Goal: Task Accomplishment & Management: Manage account settings

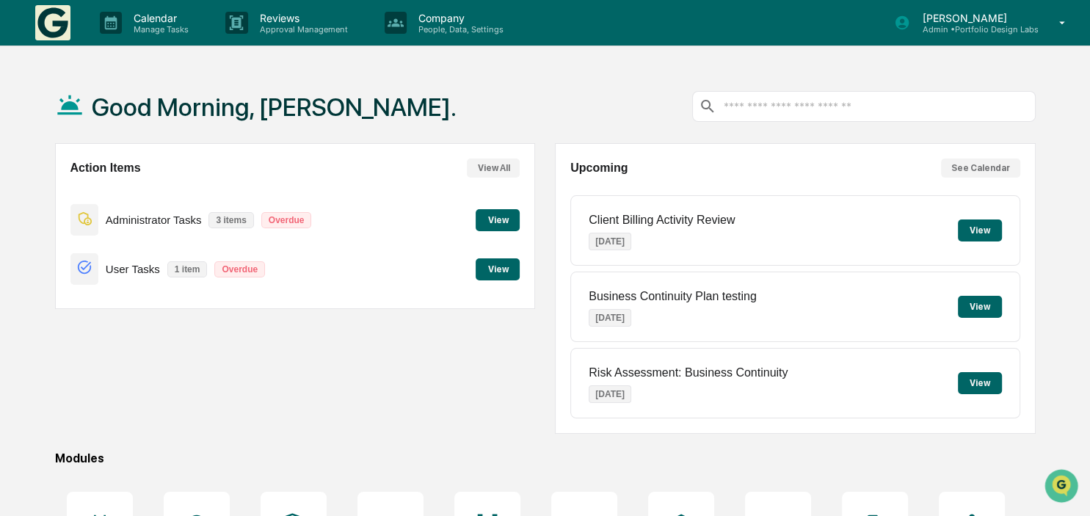
click at [503, 224] on button "View" at bounding box center [498, 220] width 44 height 22
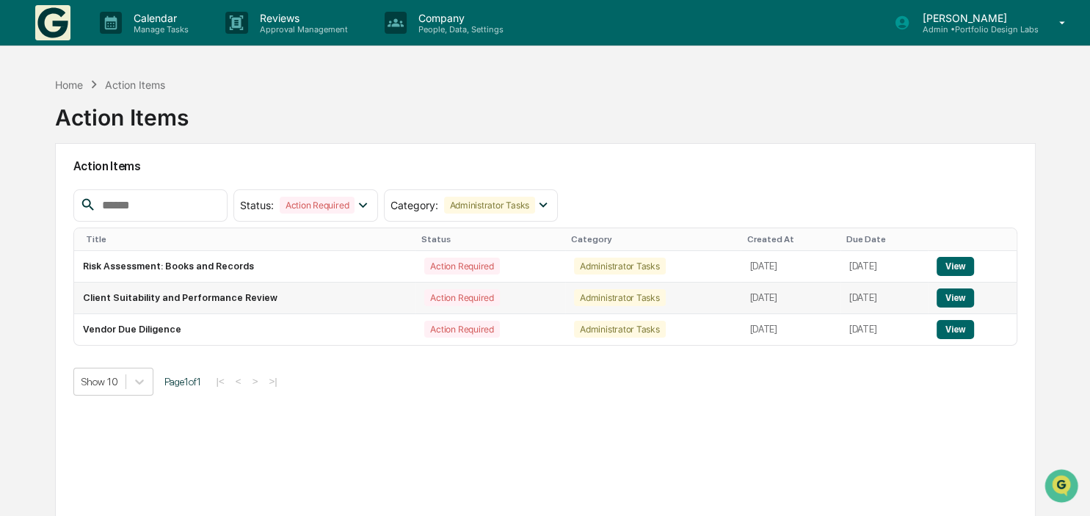
click at [957, 296] on button "View" at bounding box center [954, 297] width 37 height 19
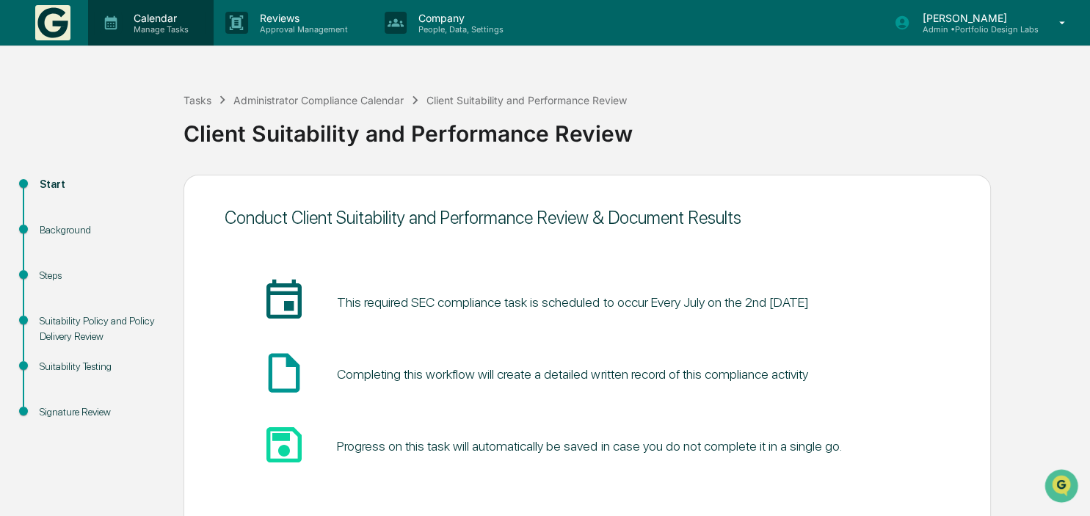
click at [169, 12] on div "Calendar Manage Tasks" at bounding box center [149, 23] width 111 height 23
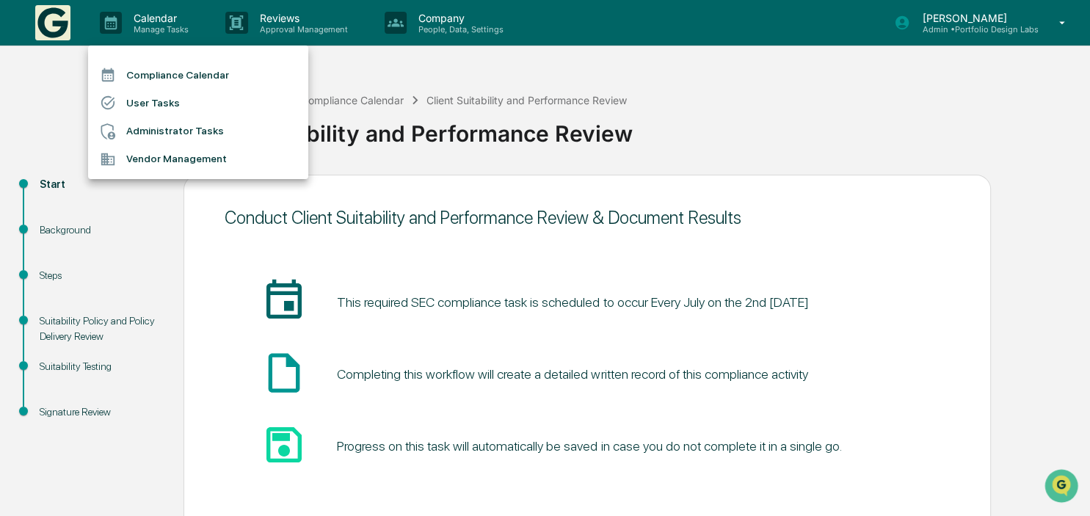
click at [148, 128] on li "Administrator Tasks" at bounding box center [198, 131] width 220 height 28
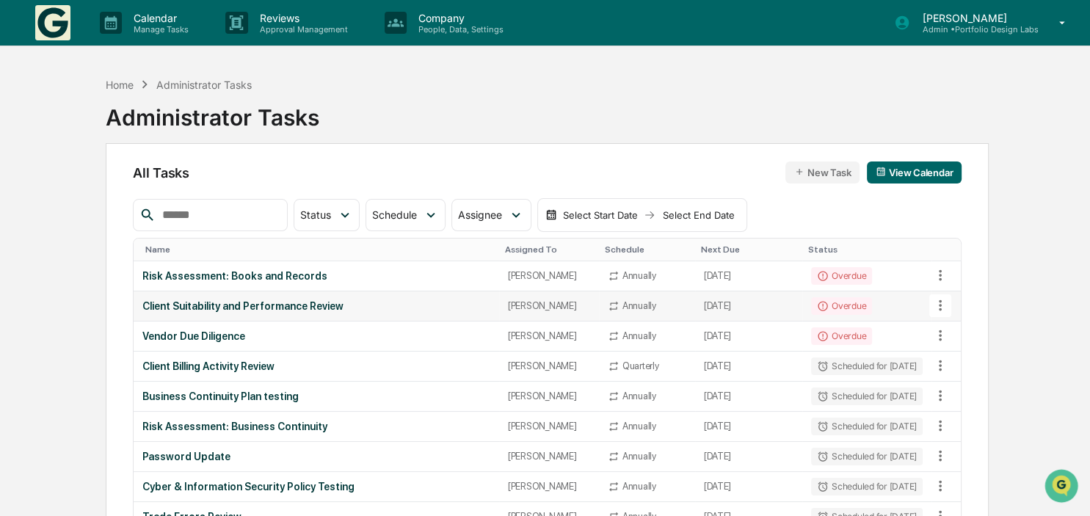
click at [935, 301] on icon at bounding box center [940, 305] width 16 height 16
click at [360, 310] on div at bounding box center [545, 258] width 1090 height 516
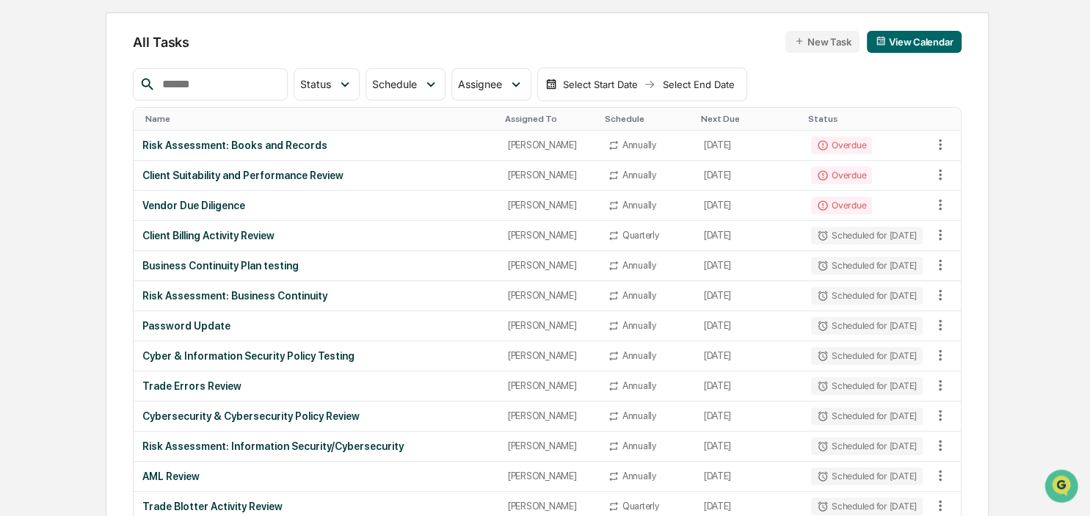
scroll to position [155, 0]
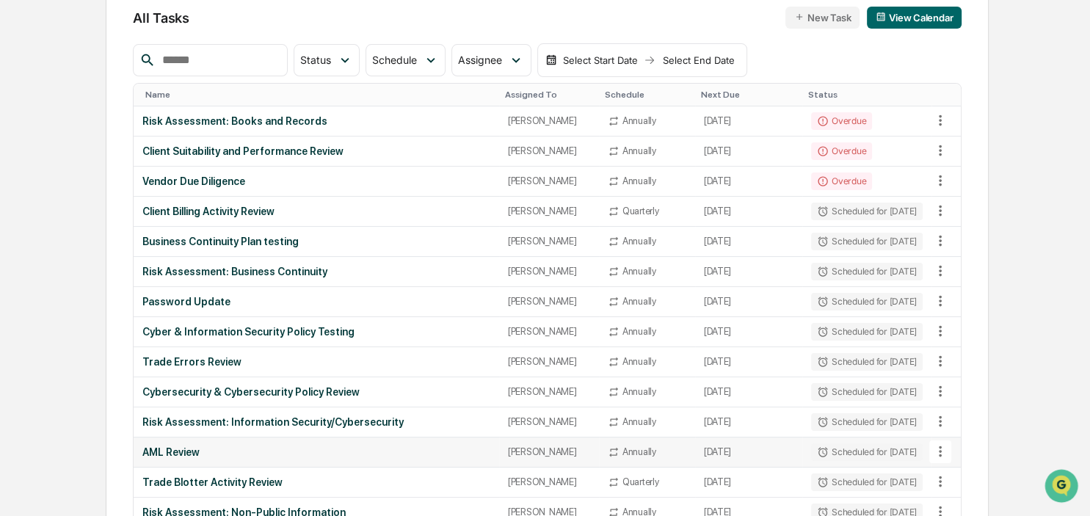
click at [939, 454] on icon at bounding box center [940, 451] width 16 height 16
click at [967, 488] on li "Delete Task" at bounding box center [988, 489] width 117 height 27
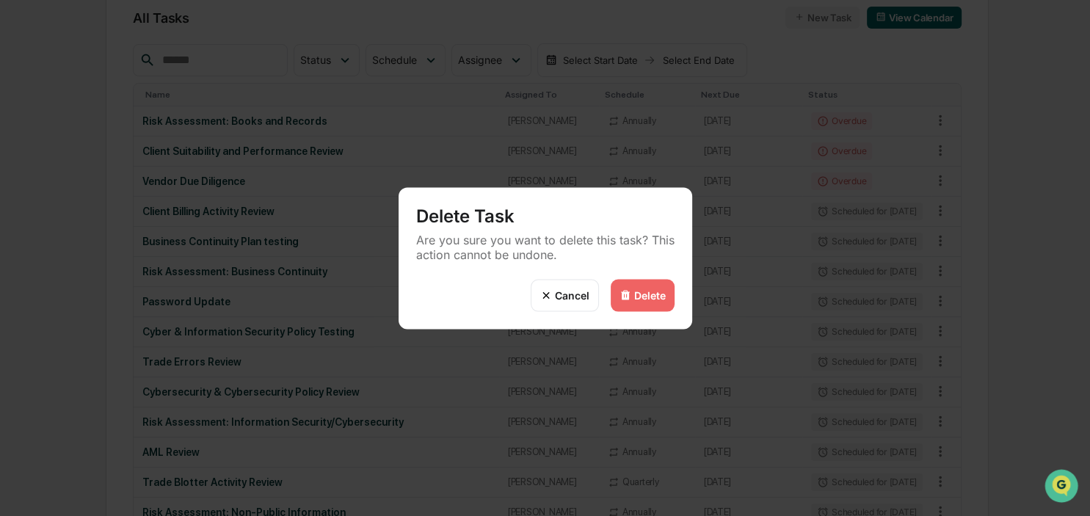
click at [658, 299] on div "Delete" at bounding box center [650, 295] width 32 height 12
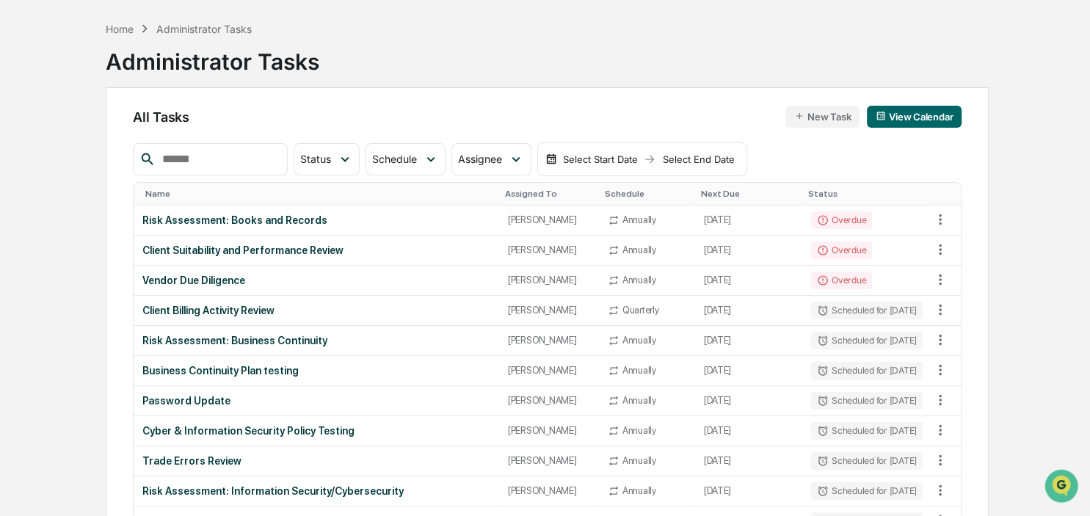
scroll to position [0, 0]
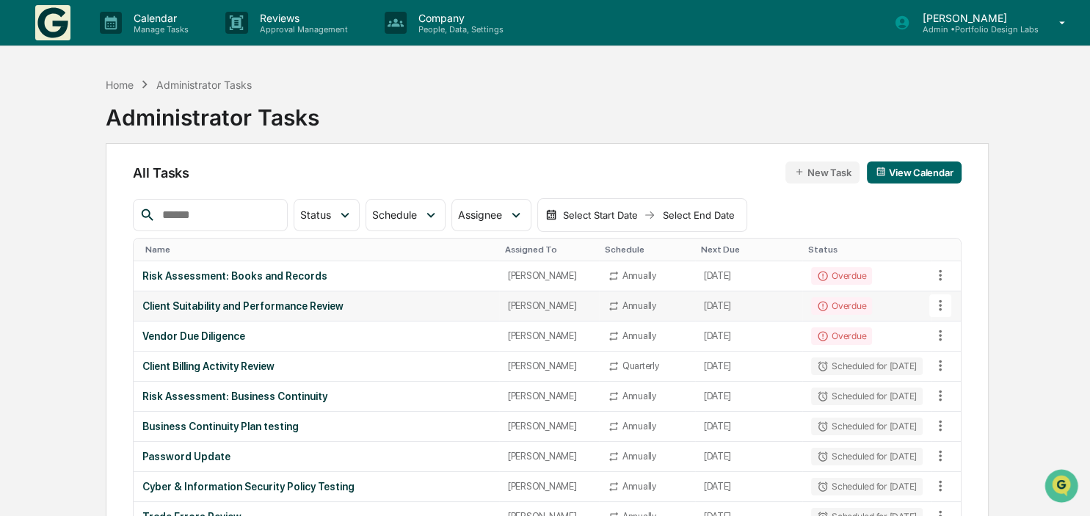
click at [926, 310] on td "Overdue" at bounding box center [866, 306] width 129 height 30
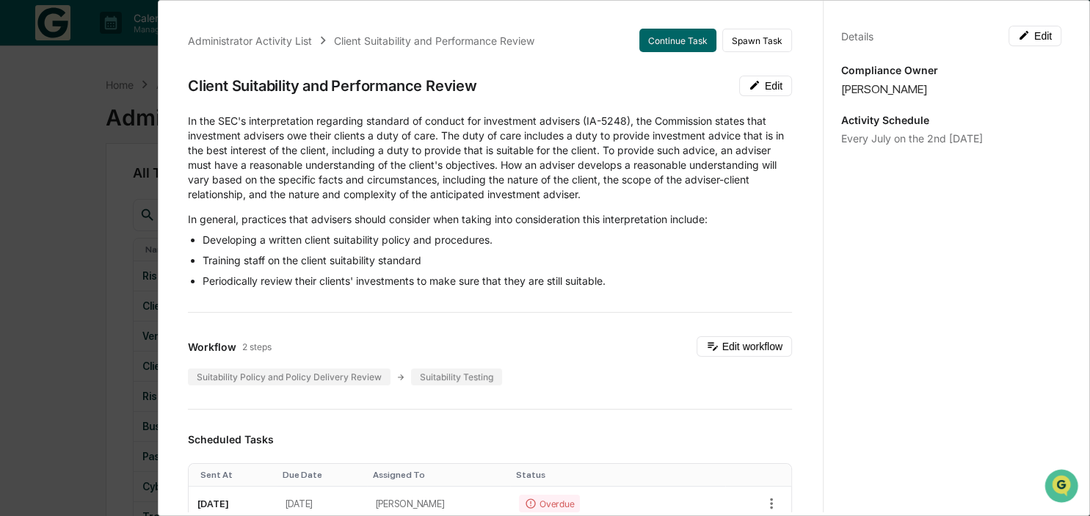
click at [30, 263] on div "Administrator Activity List Client Suitability and Performance Review Continue …" at bounding box center [545, 258] width 1090 height 516
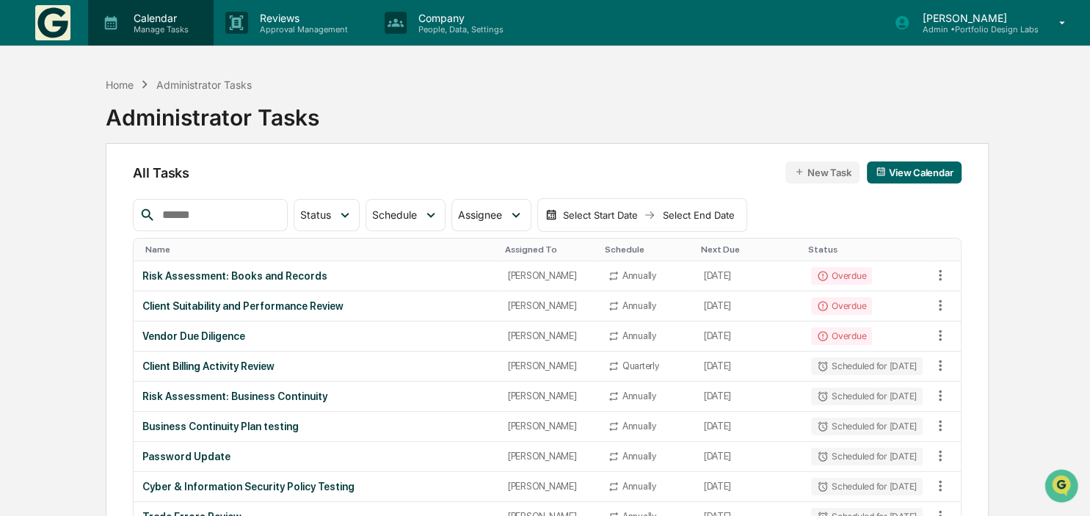
click at [143, 29] on p "Manage Tasks" at bounding box center [159, 29] width 74 height 10
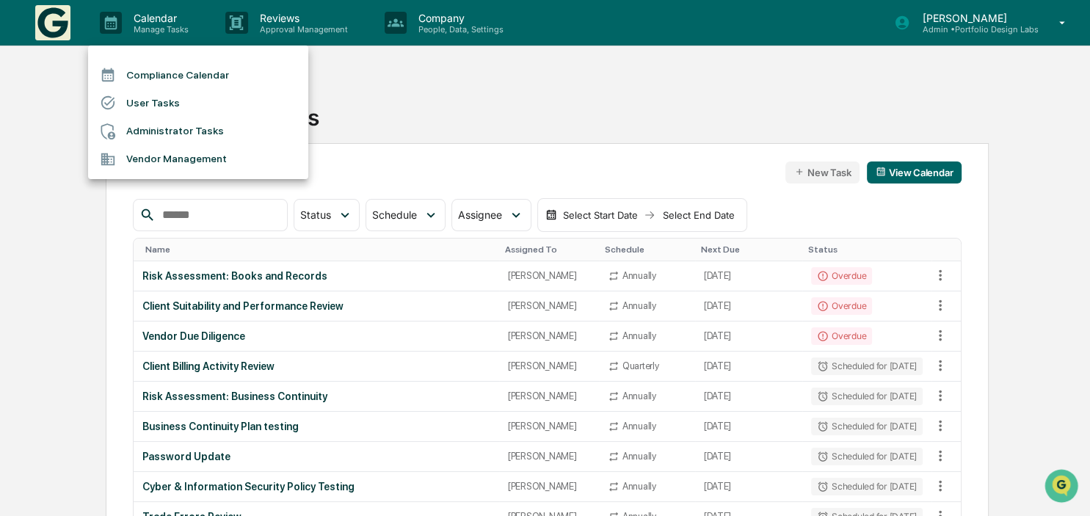
click at [57, 29] on div at bounding box center [545, 258] width 1090 height 516
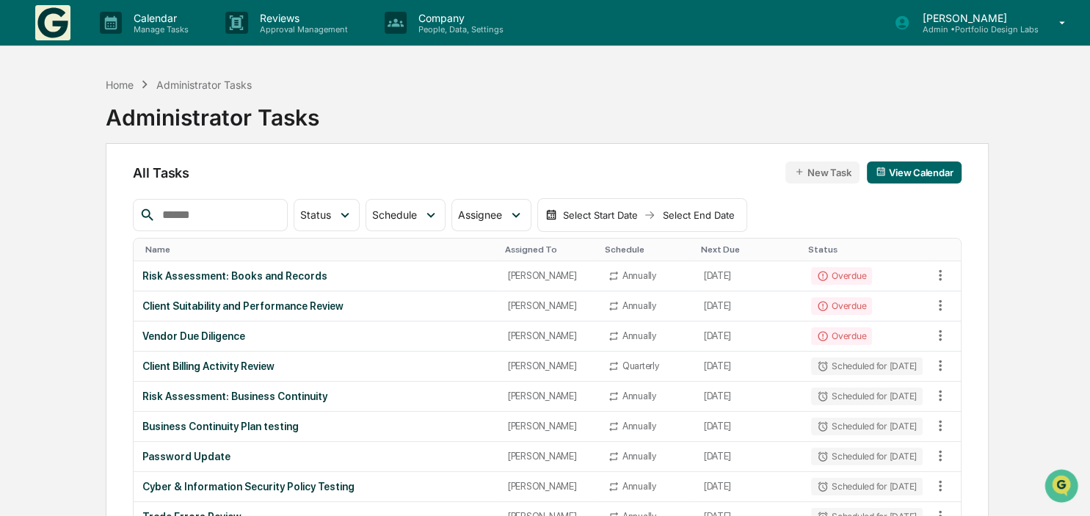
click at [56, 38] on img at bounding box center [52, 22] width 35 height 35
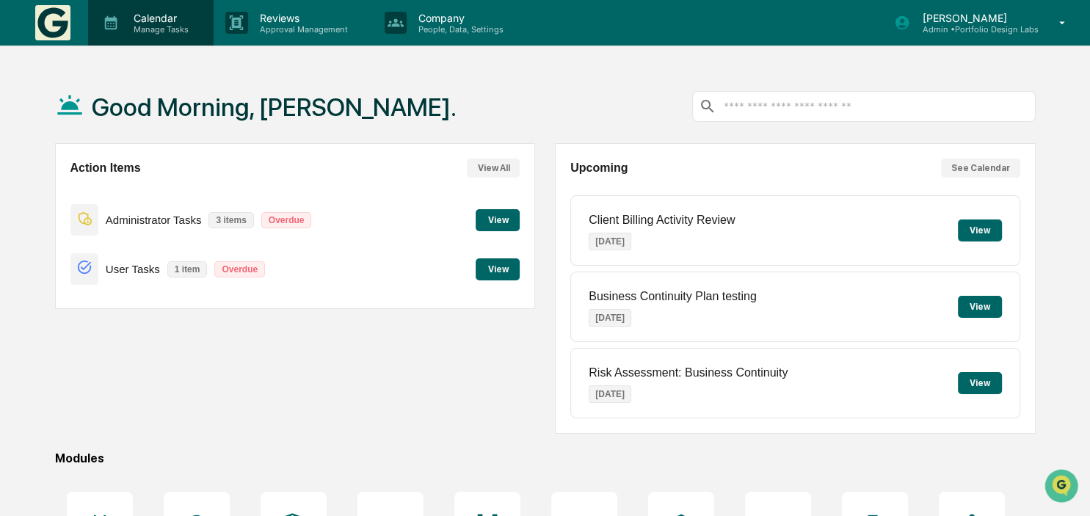
click at [139, 23] on p "Calendar" at bounding box center [159, 18] width 74 height 12
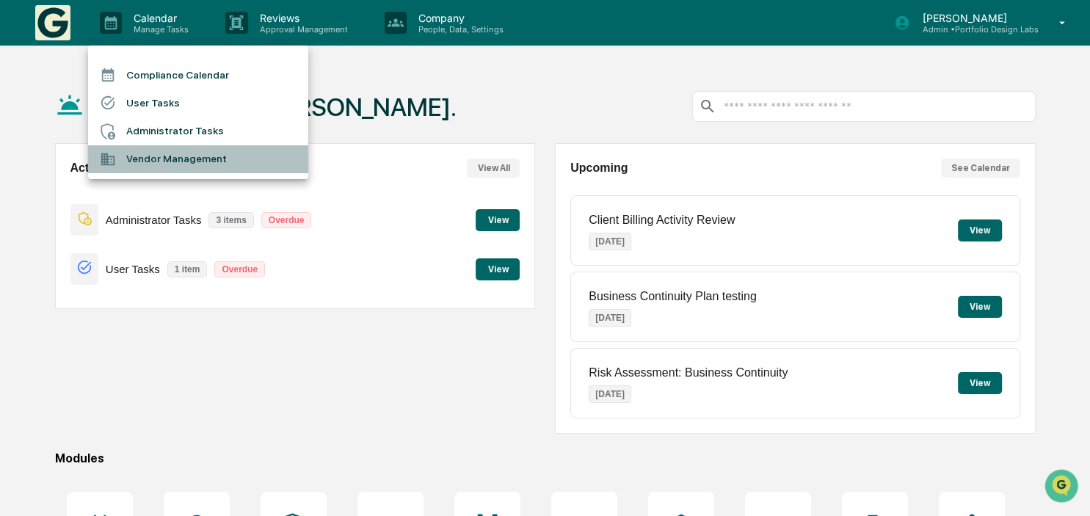
click at [191, 154] on li "Vendor Management" at bounding box center [198, 159] width 220 height 28
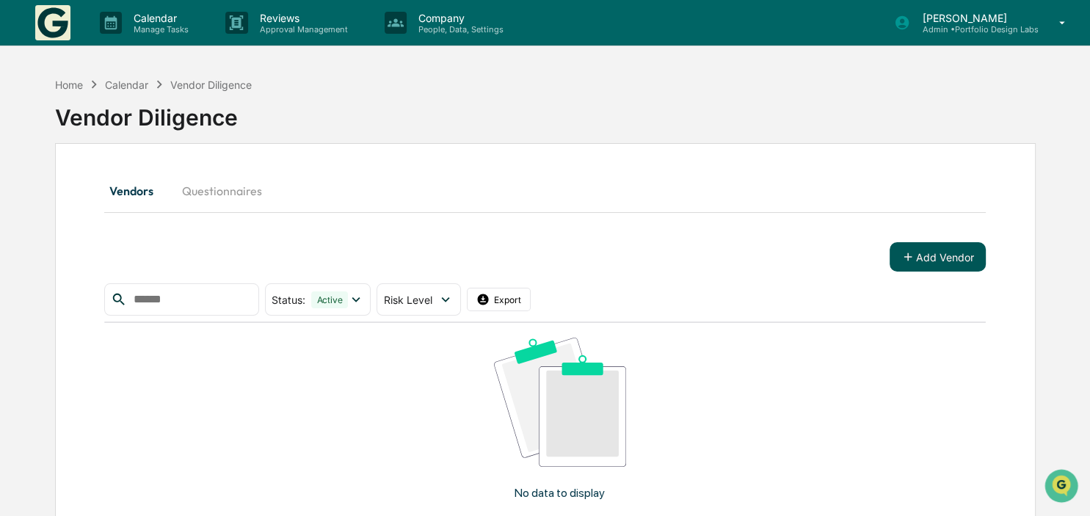
click at [941, 244] on button "Add Vendor" at bounding box center [937, 256] width 96 height 29
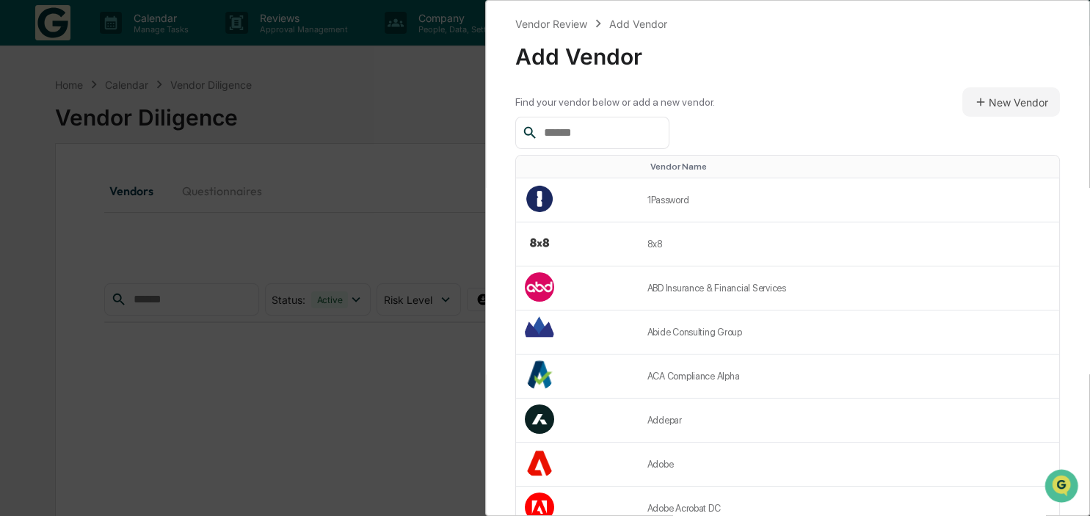
click at [663, 120] on div at bounding box center [592, 133] width 154 height 32
click at [663, 128] on input "text" at bounding box center [600, 132] width 125 height 19
type input "********"
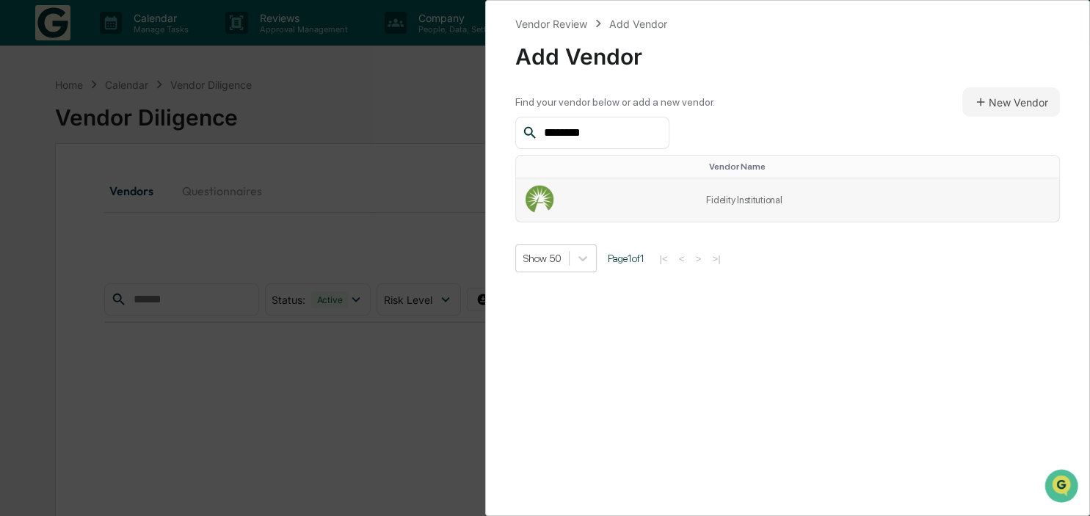
click at [676, 189] on td at bounding box center [607, 199] width 182 height 43
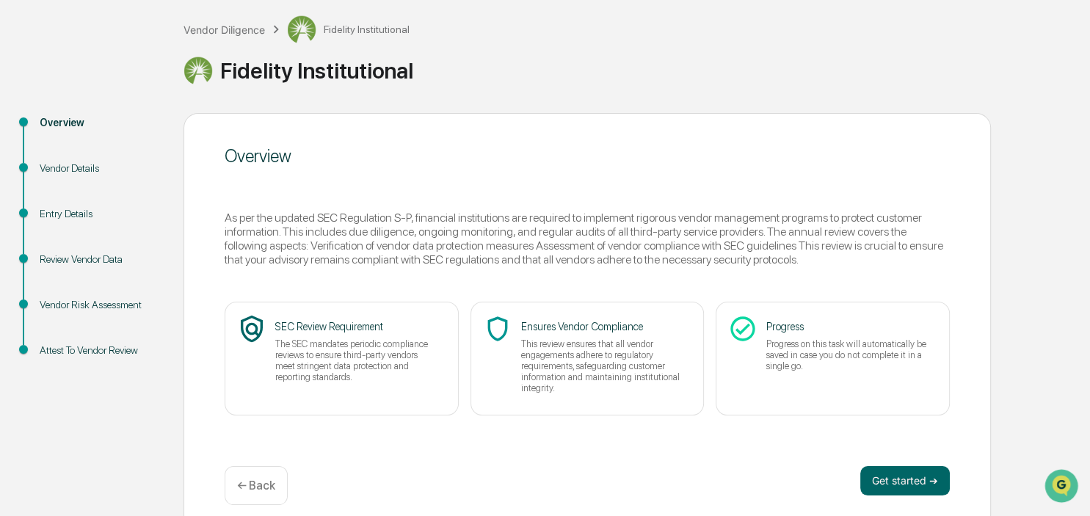
scroll to position [90, 0]
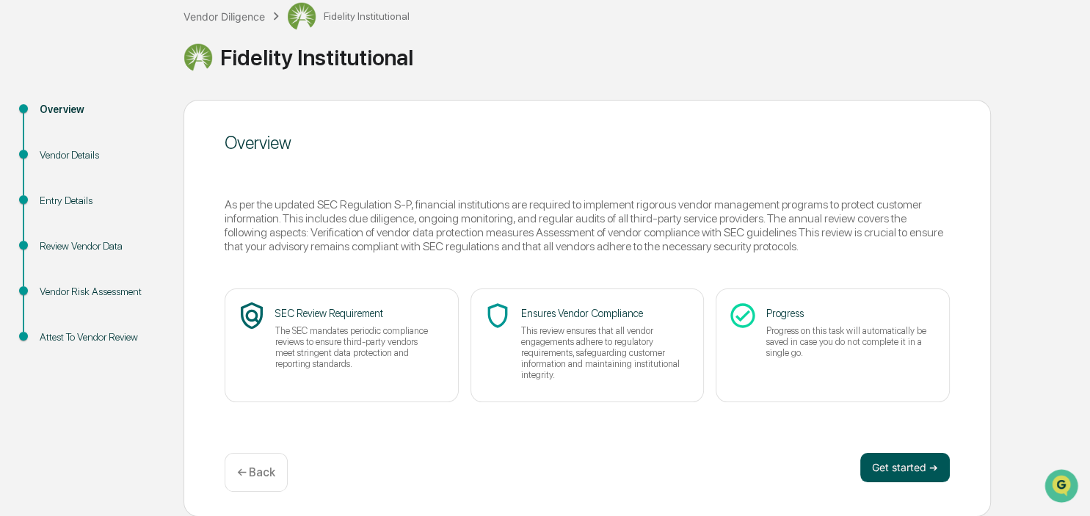
click at [922, 464] on button "Get started ➔" at bounding box center [905, 467] width 90 height 29
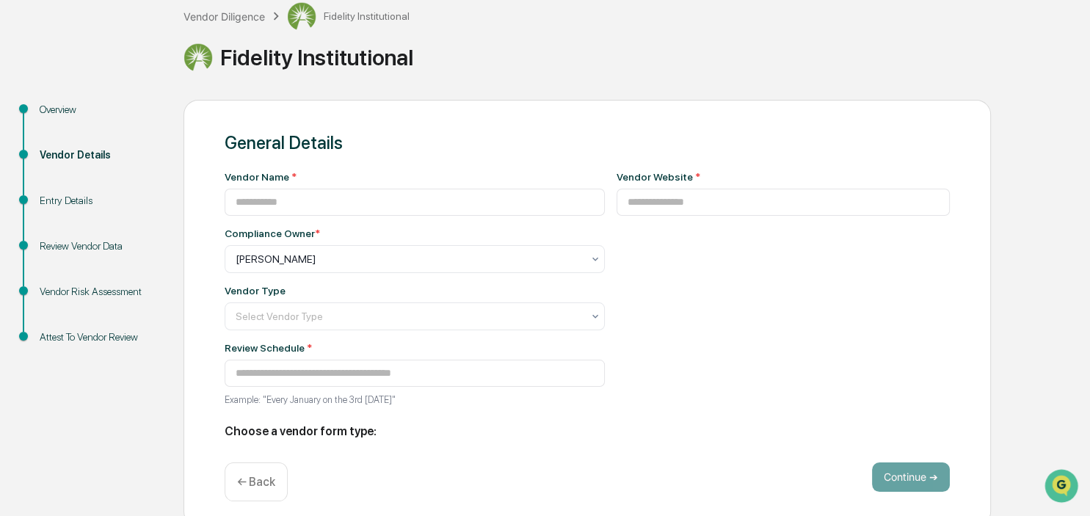
type input "**********"
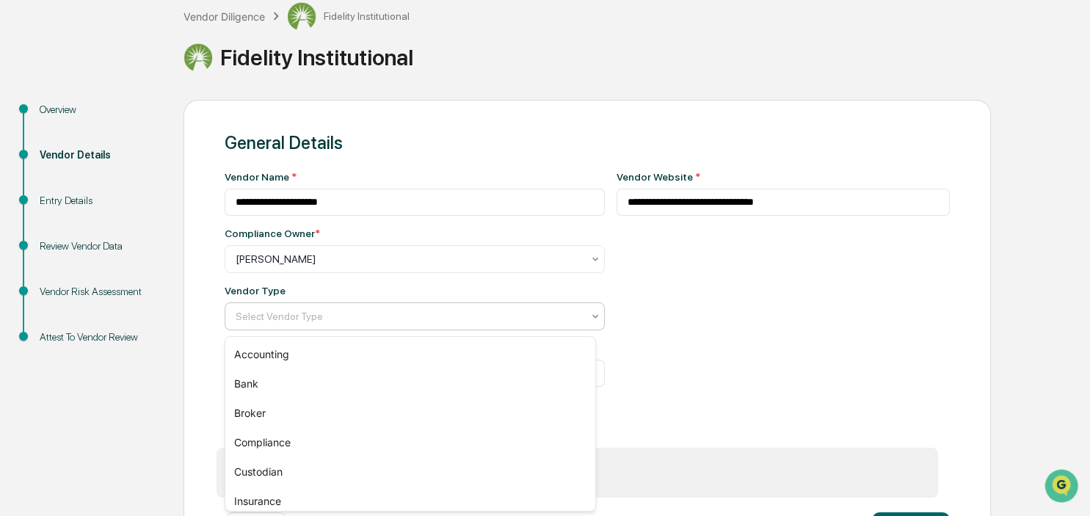
click at [288, 316] on div at bounding box center [409, 316] width 346 height 15
click at [390, 411] on div "Broker" at bounding box center [410, 413] width 371 height 29
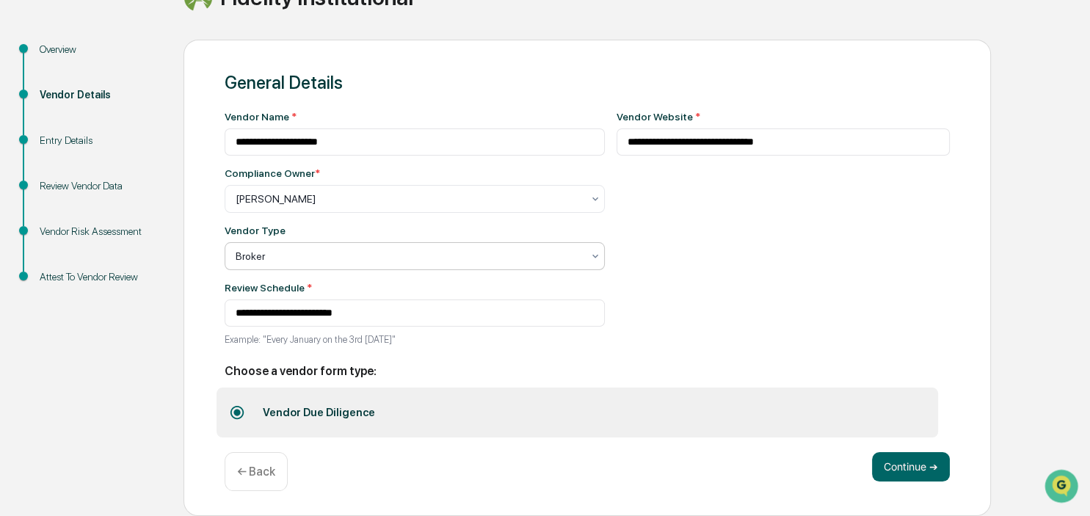
scroll to position [155, 0]
click at [920, 461] on button "Continue ➔" at bounding box center [911, 466] width 78 height 29
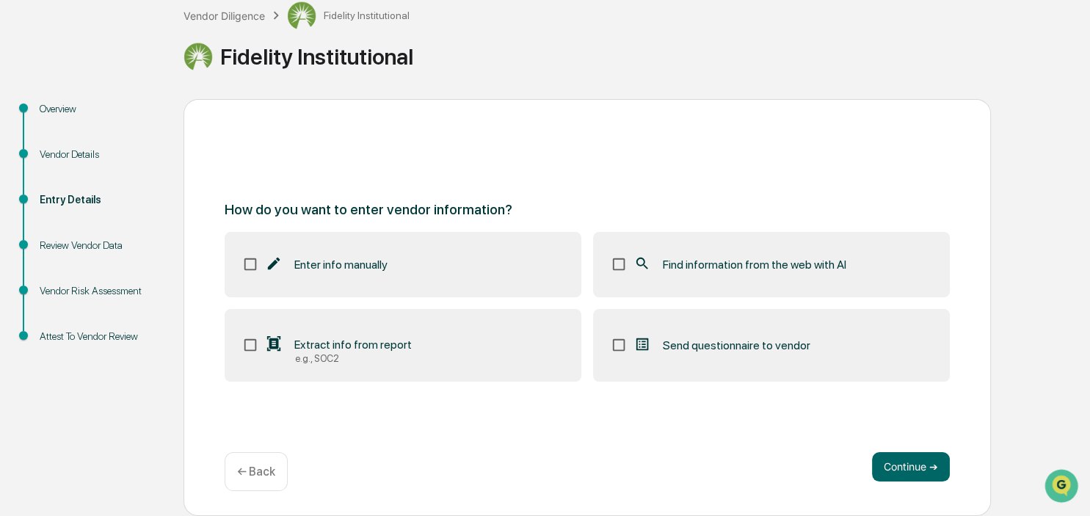
scroll to position [90, 0]
click at [901, 463] on button "Continue ➔" at bounding box center [911, 467] width 78 height 29
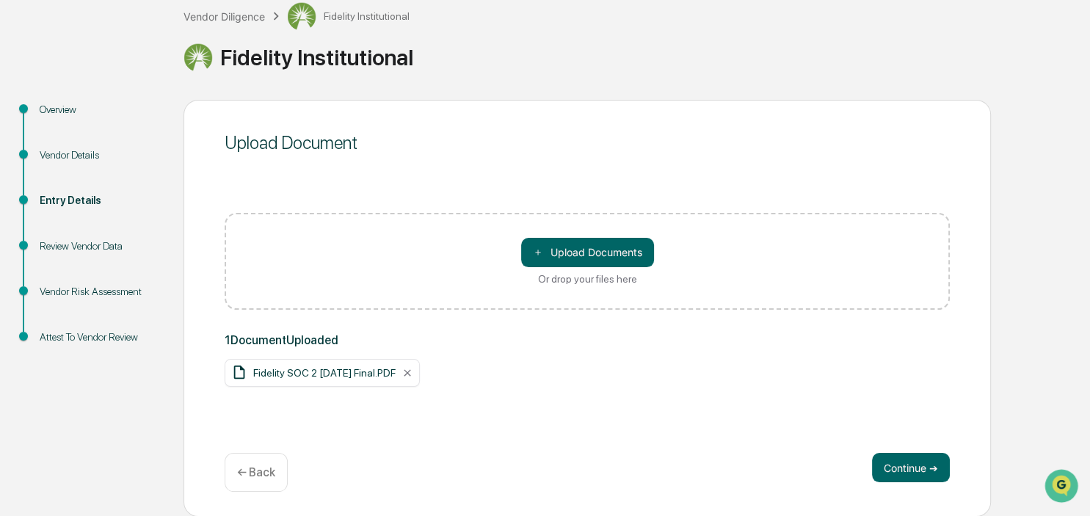
click at [727, 407] on div "Upload Document ＋ Upload Documents Or drop your files here 1 Document Uploaded …" at bounding box center [586, 308] width 807 height 417
click at [917, 462] on button "Continue ➔" at bounding box center [911, 467] width 78 height 29
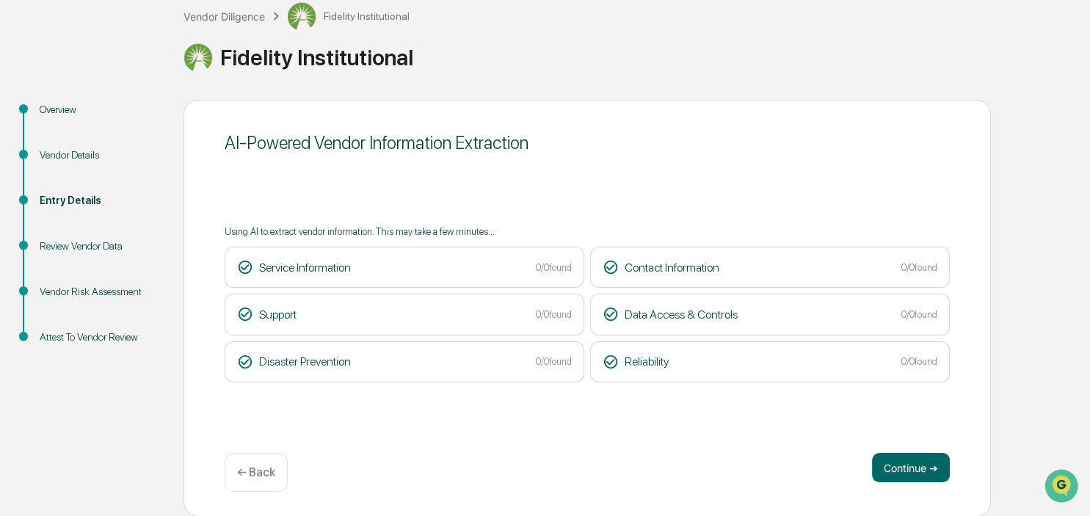
click at [235, 471] on div "← Back" at bounding box center [256, 472] width 63 height 39
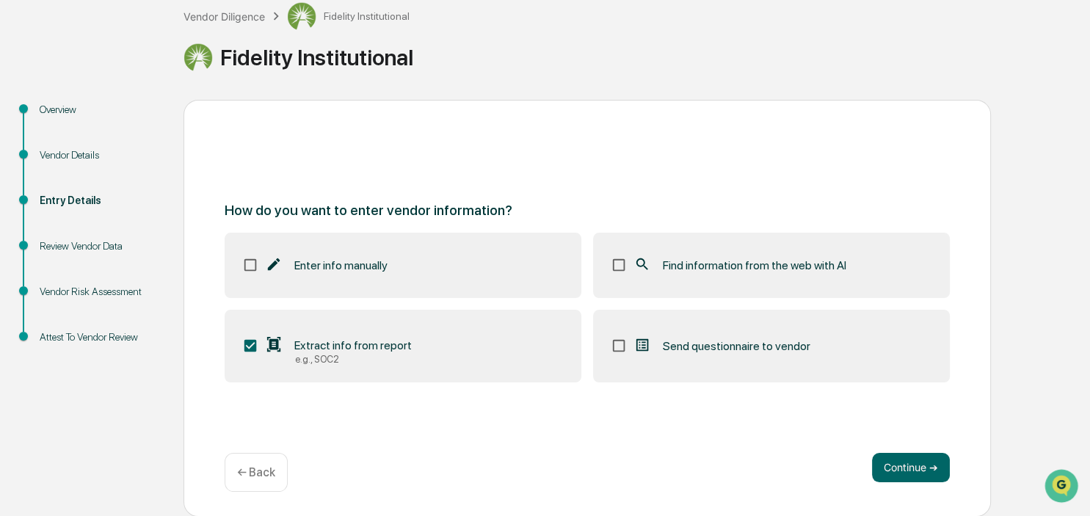
click at [235, 471] on div "← Back" at bounding box center [256, 472] width 63 height 39
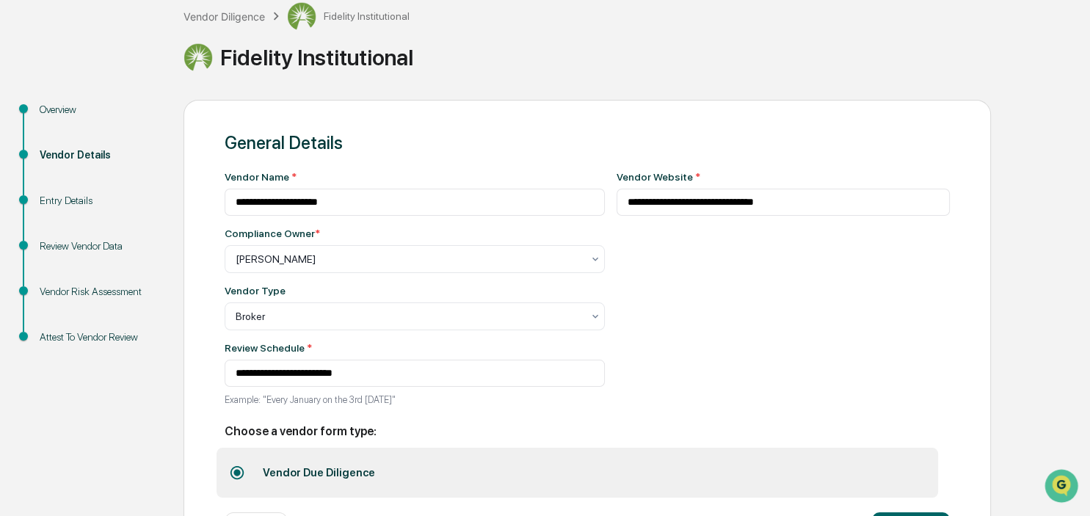
scroll to position [155, 0]
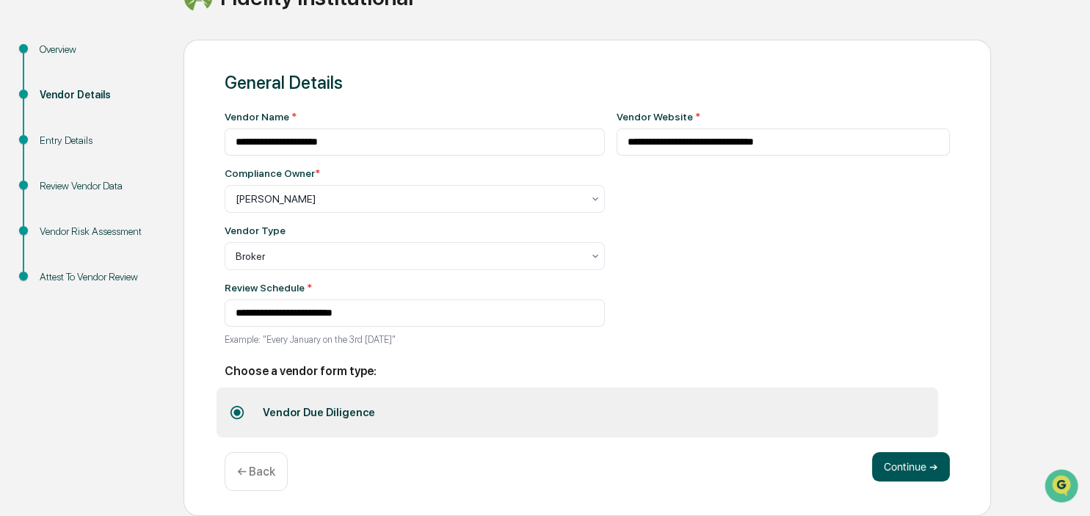
click at [950, 470] on div "**********" at bounding box center [586, 278] width 807 height 476
click at [926, 473] on button "Continue ➔" at bounding box center [911, 466] width 78 height 29
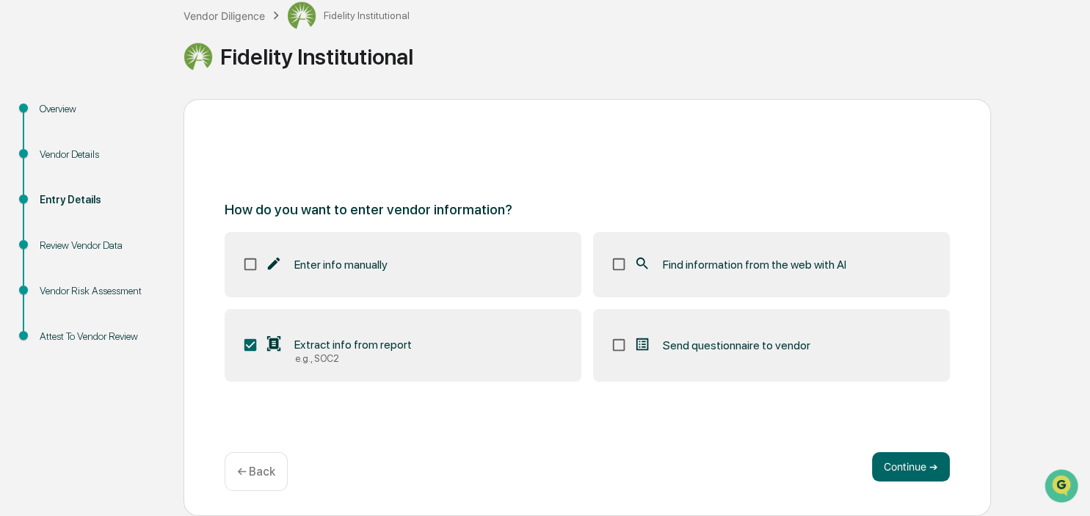
scroll to position [90, 0]
click at [210, 19] on div "Vendor Diligence" at bounding box center [223, 16] width 81 height 12
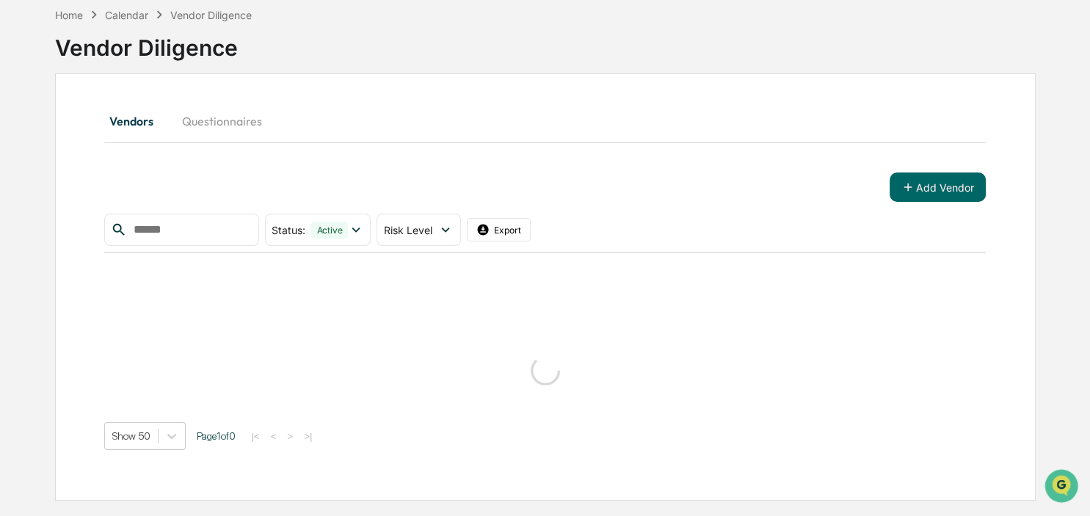
scroll to position [70, 0]
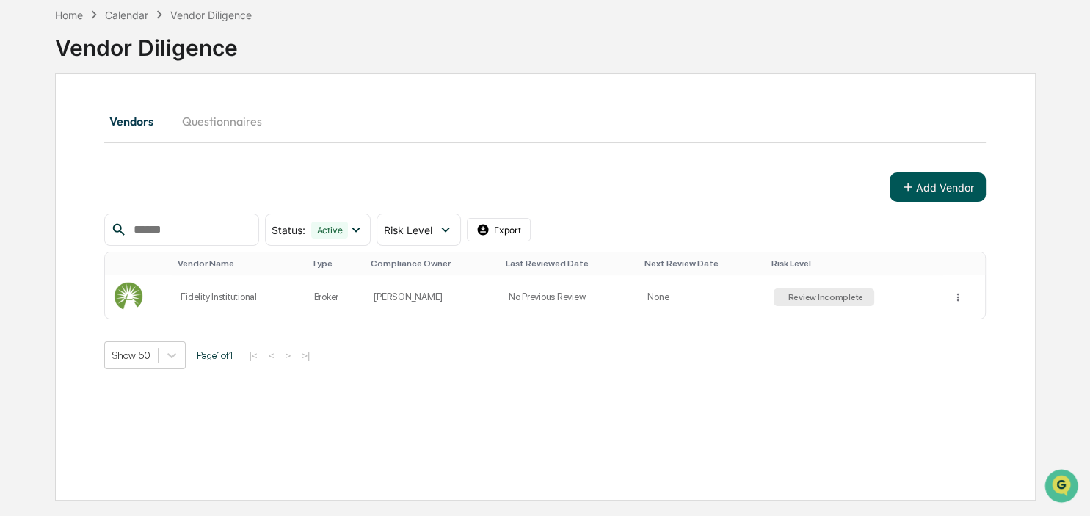
click at [935, 191] on button "Add Vendor" at bounding box center [937, 186] width 96 height 29
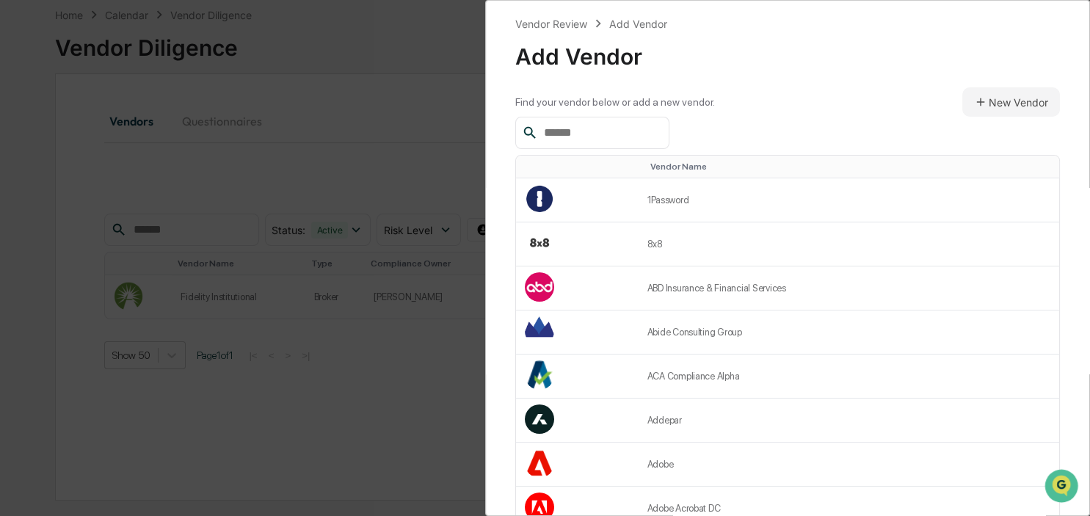
click at [615, 134] on input "text" at bounding box center [600, 132] width 125 height 19
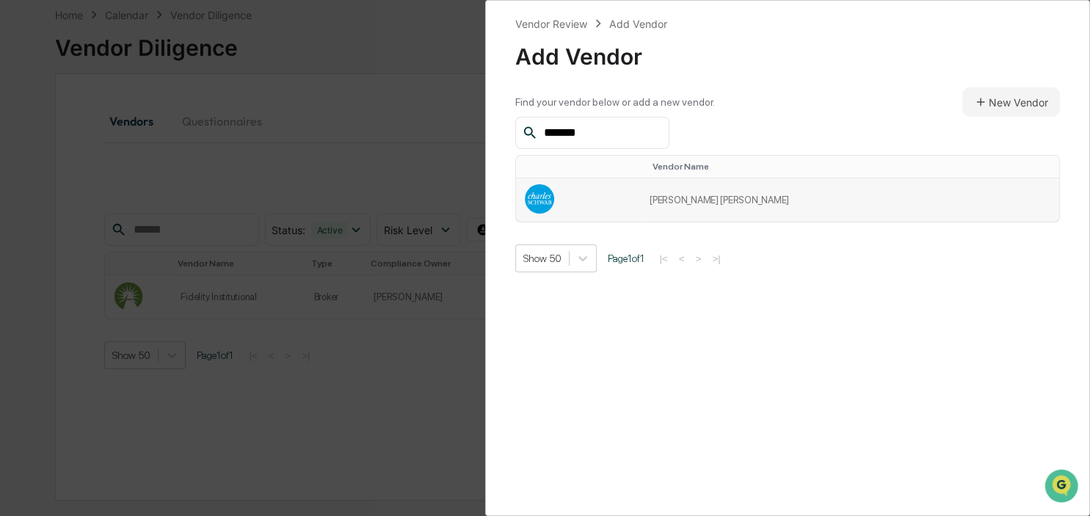
type input "*******"
click at [870, 202] on td "Charles Schwab" at bounding box center [850, 199] width 418 height 43
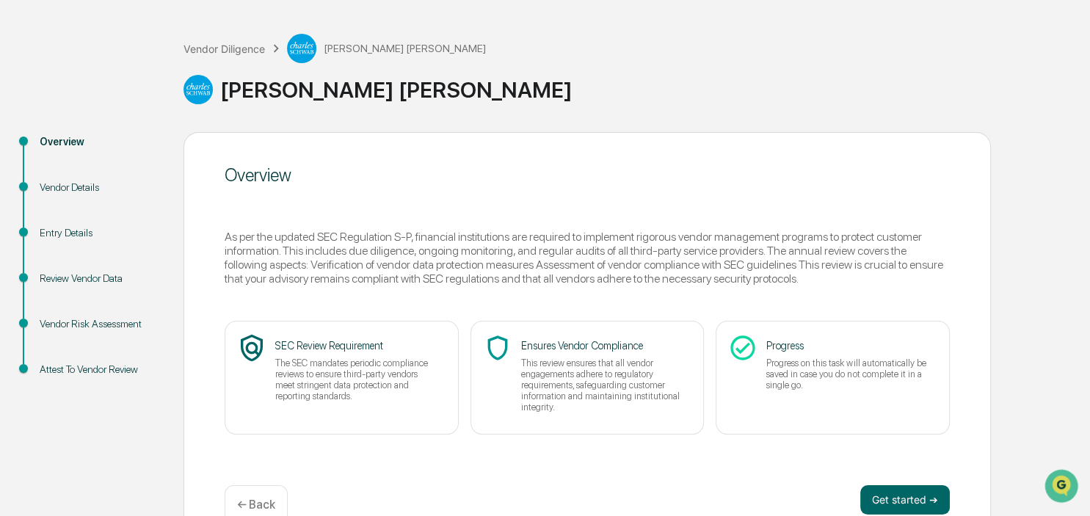
scroll to position [90, 0]
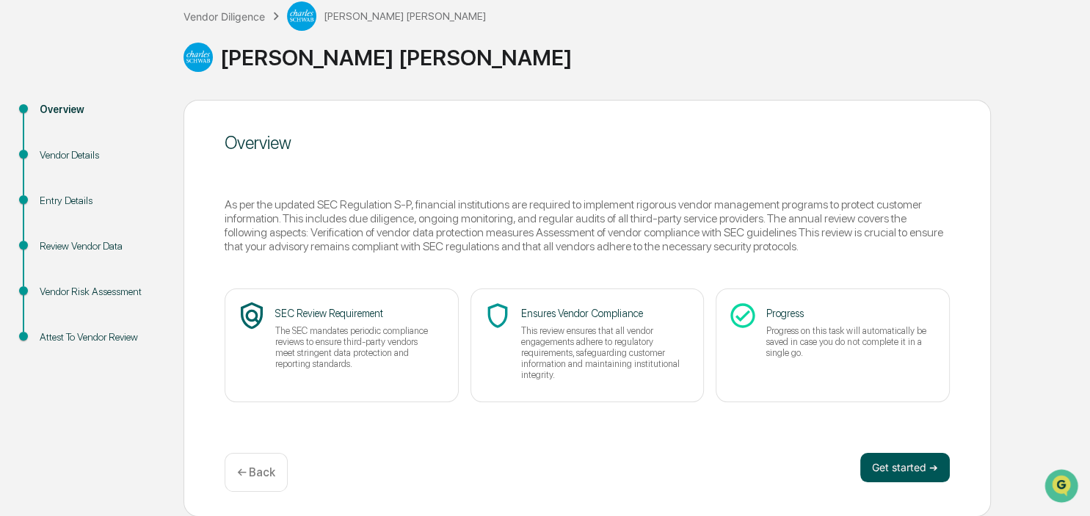
click at [910, 471] on button "Get started ➔" at bounding box center [905, 467] width 90 height 29
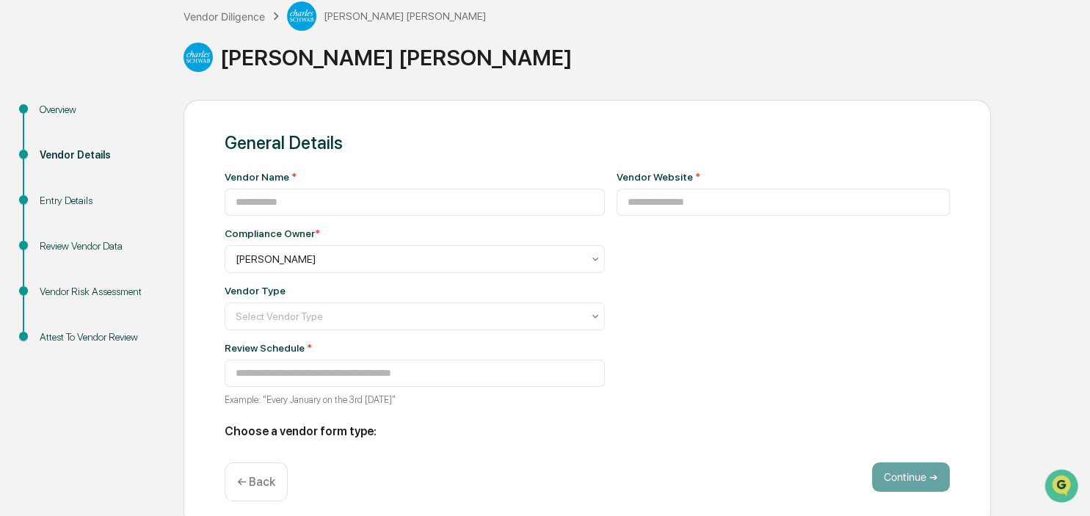
type input "**********"
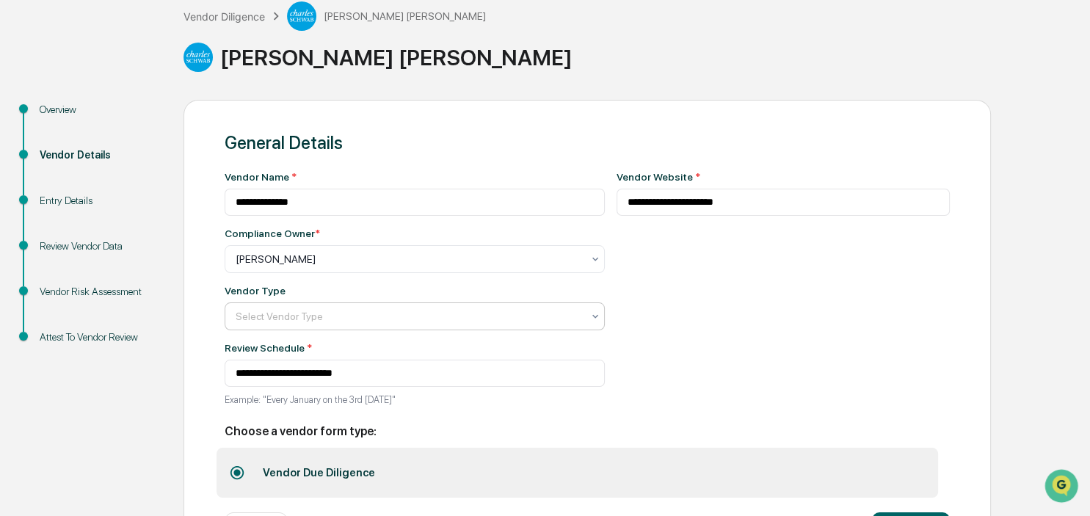
click at [543, 324] on div at bounding box center [409, 316] width 346 height 15
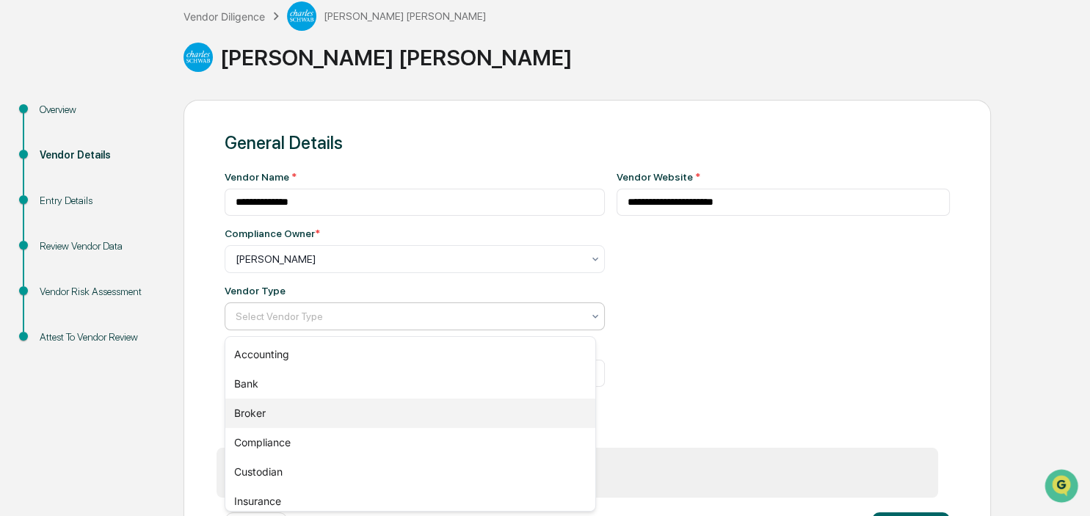
click at [251, 421] on div "Broker" at bounding box center [410, 413] width 371 height 29
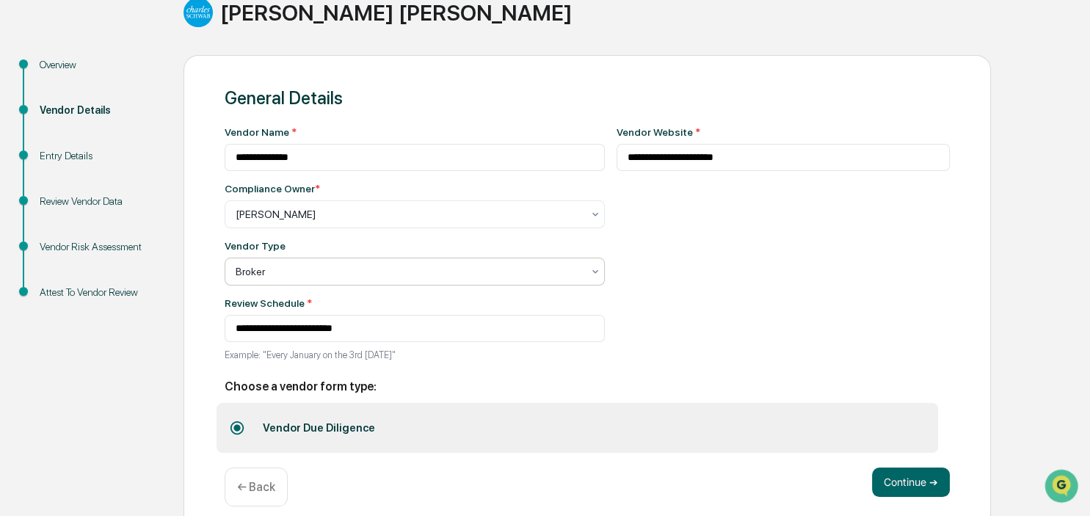
scroll to position [155, 0]
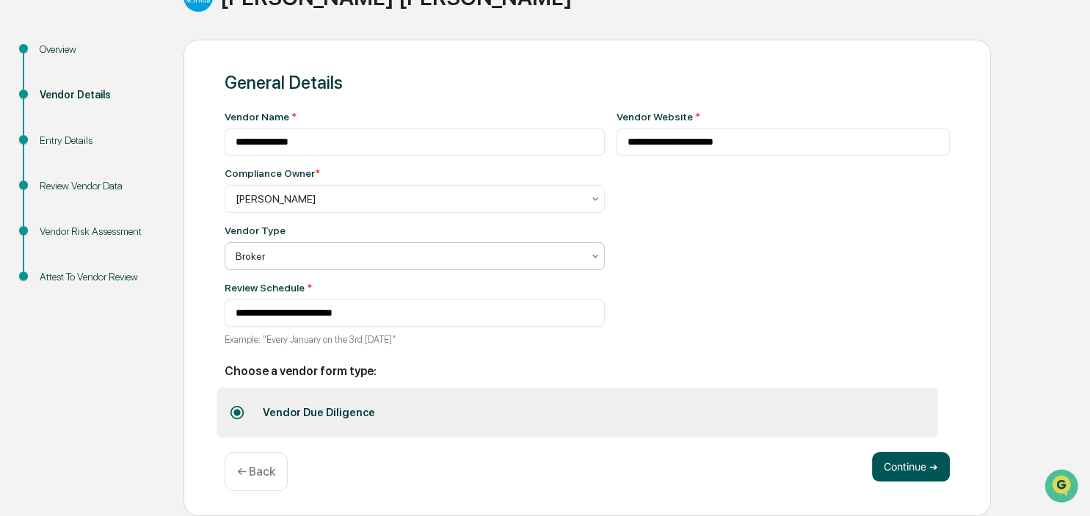
click at [901, 469] on button "Continue ➔" at bounding box center [911, 466] width 78 height 29
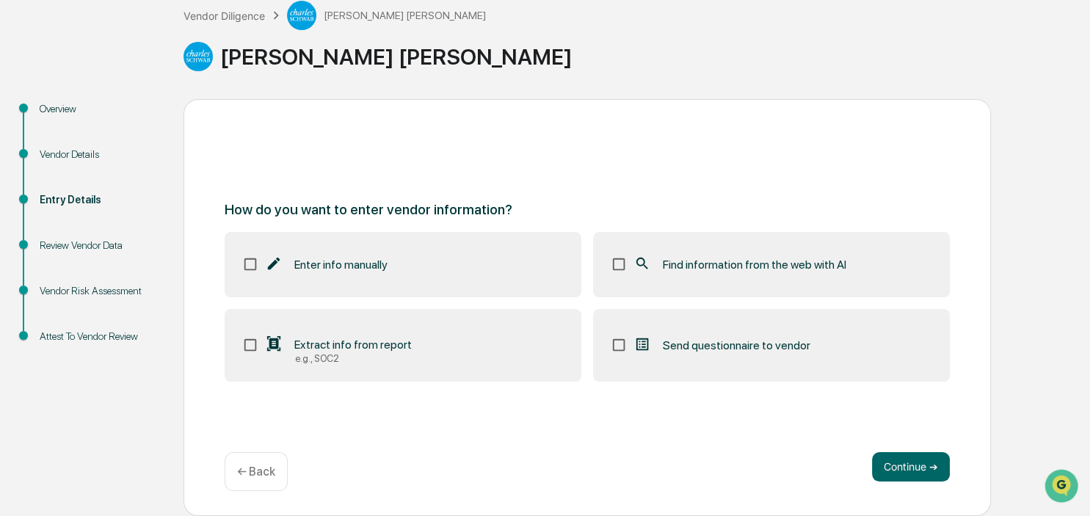
scroll to position [90, 0]
click at [245, 21] on div "Vendor Diligence" at bounding box center [223, 16] width 81 height 12
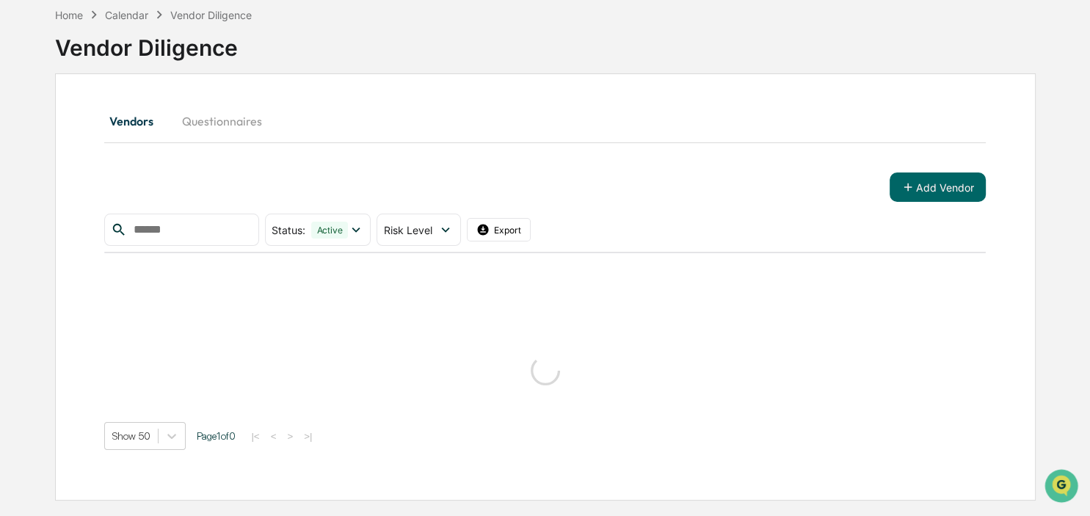
scroll to position [70, 0]
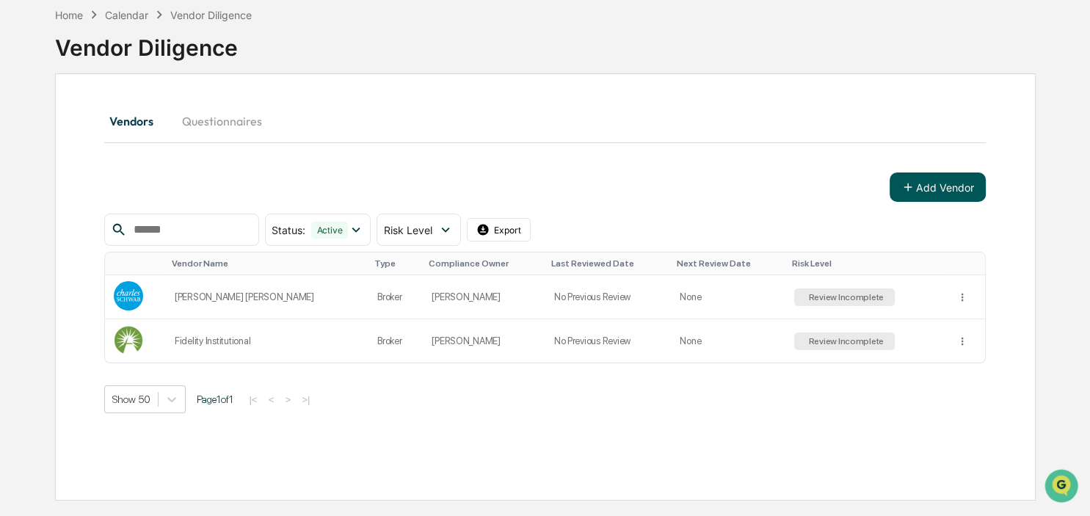
click at [962, 191] on button "Add Vendor" at bounding box center [937, 186] width 96 height 29
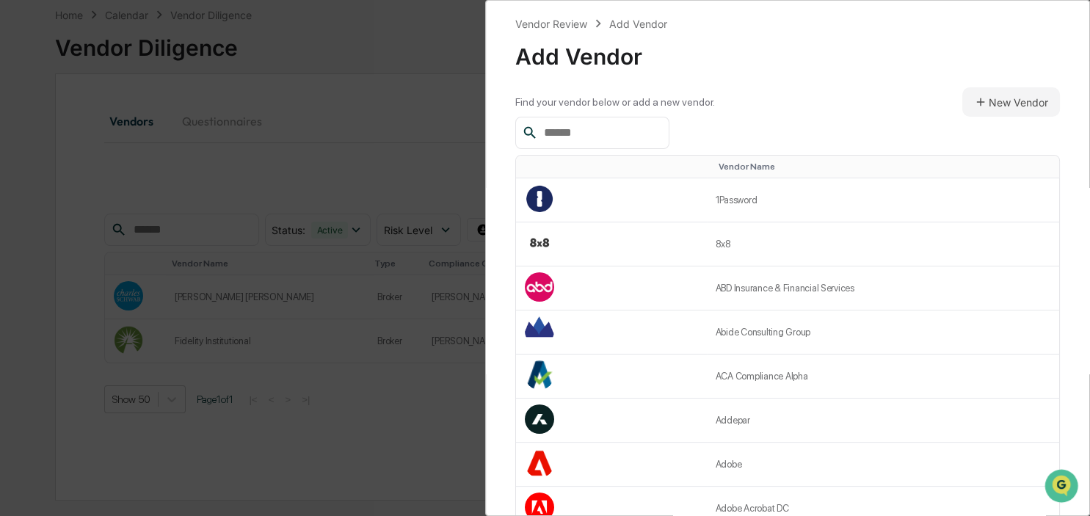
click at [647, 132] on input "text" at bounding box center [600, 132] width 125 height 19
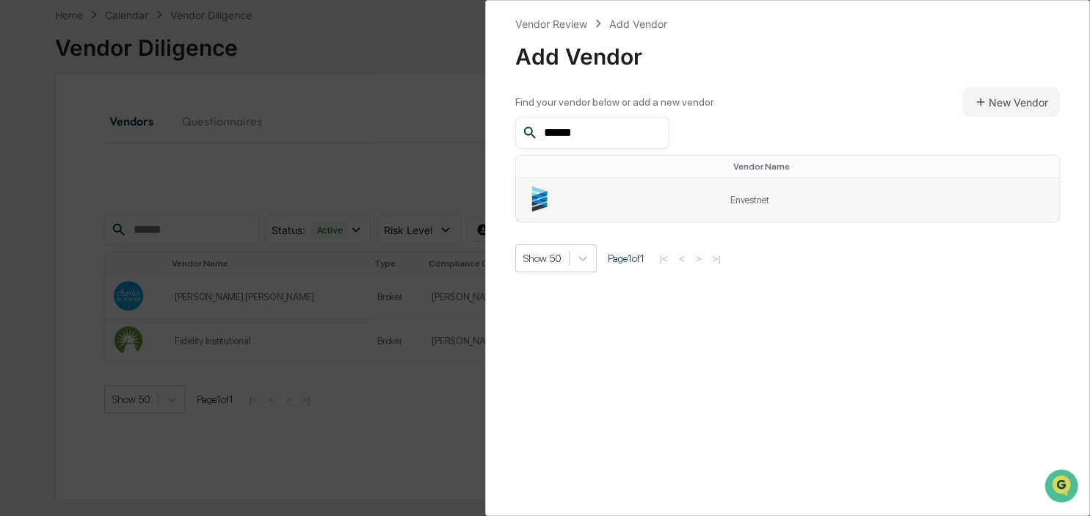
type input "******"
click at [758, 196] on td "Envestnet" at bounding box center [890, 199] width 338 height 43
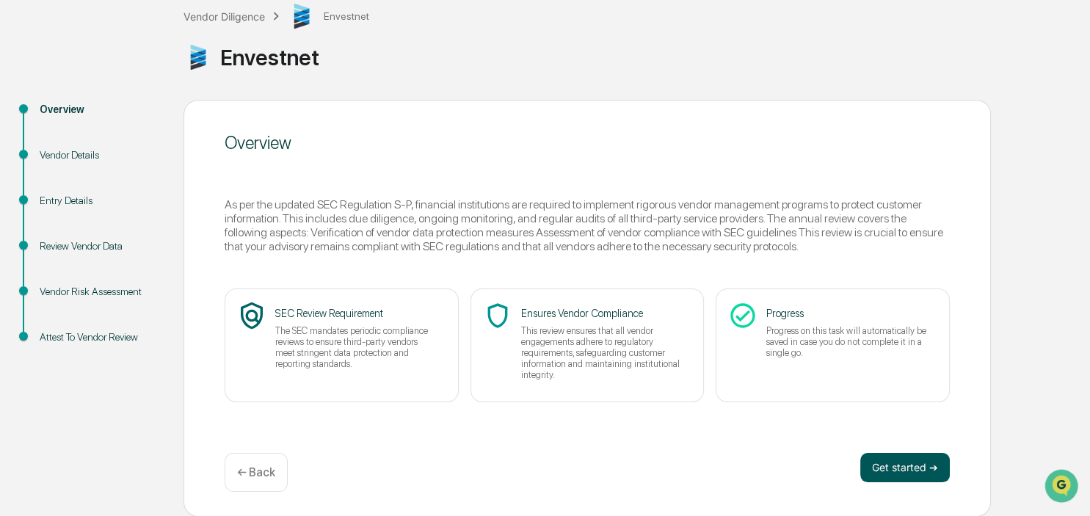
click at [931, 474] on button "Get started ➔" at bounding box center [905, 467] width 90 height 29
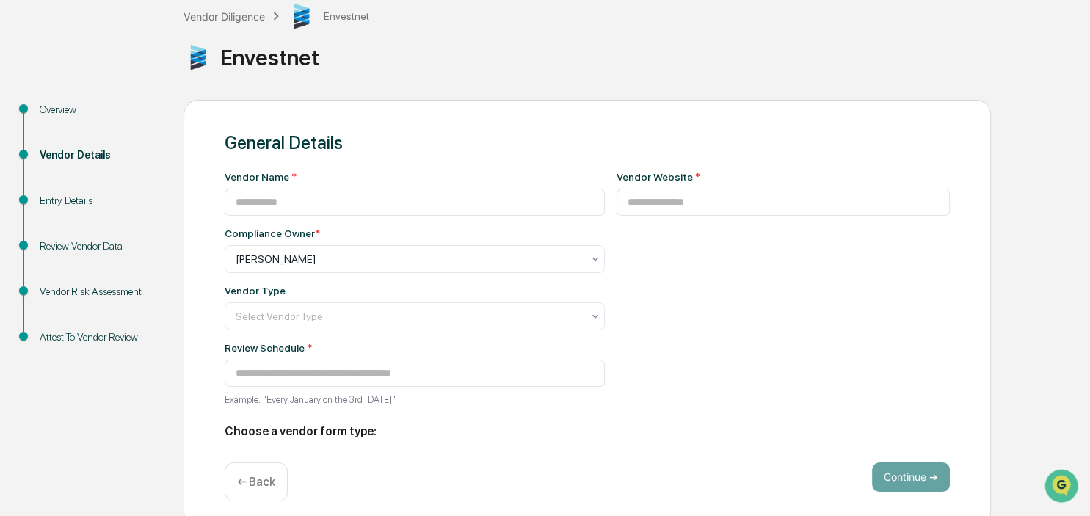
type input "*********"
type input "**********"
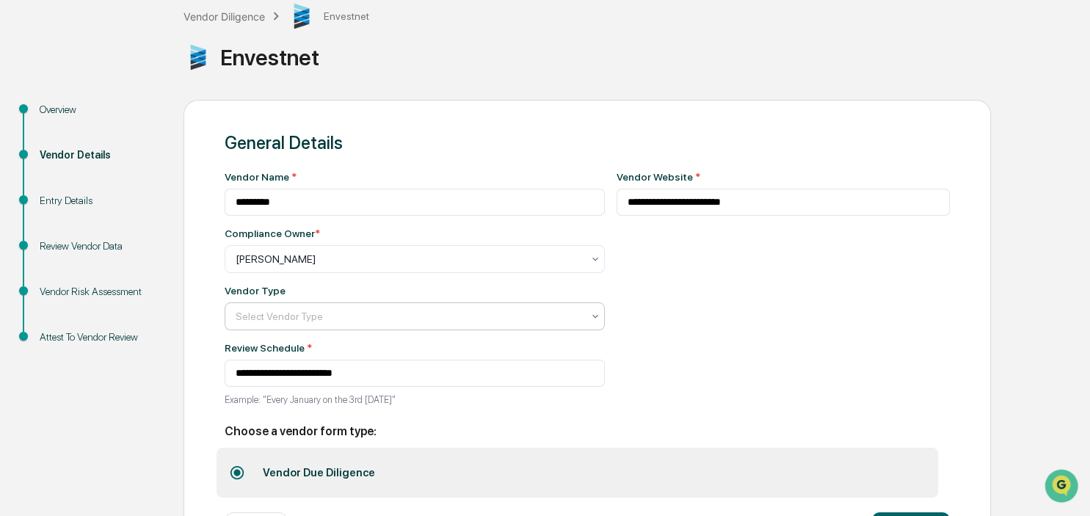
click at [401, 321] on div at bounding box center [409, 316] width 346 height 15
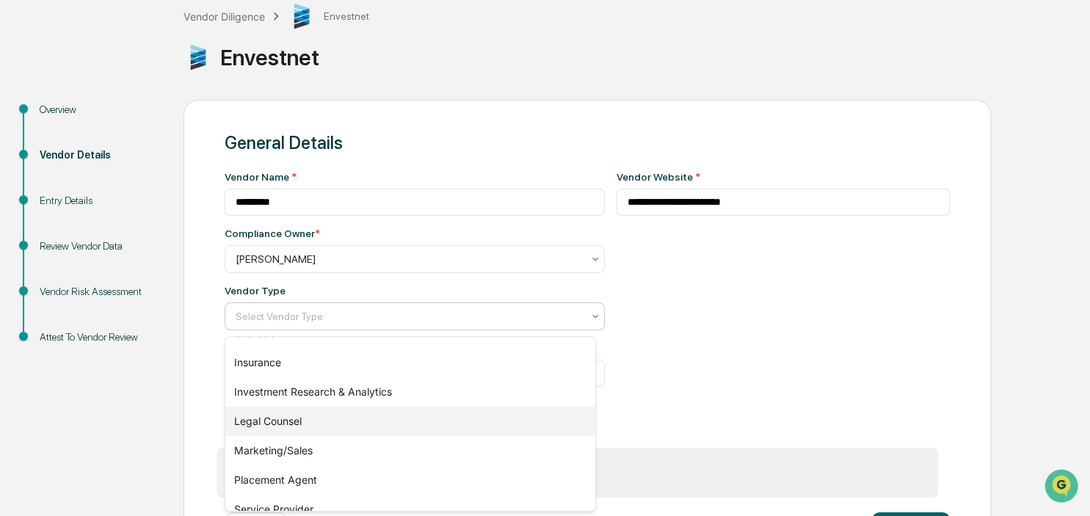
scroll to position [213, 0]
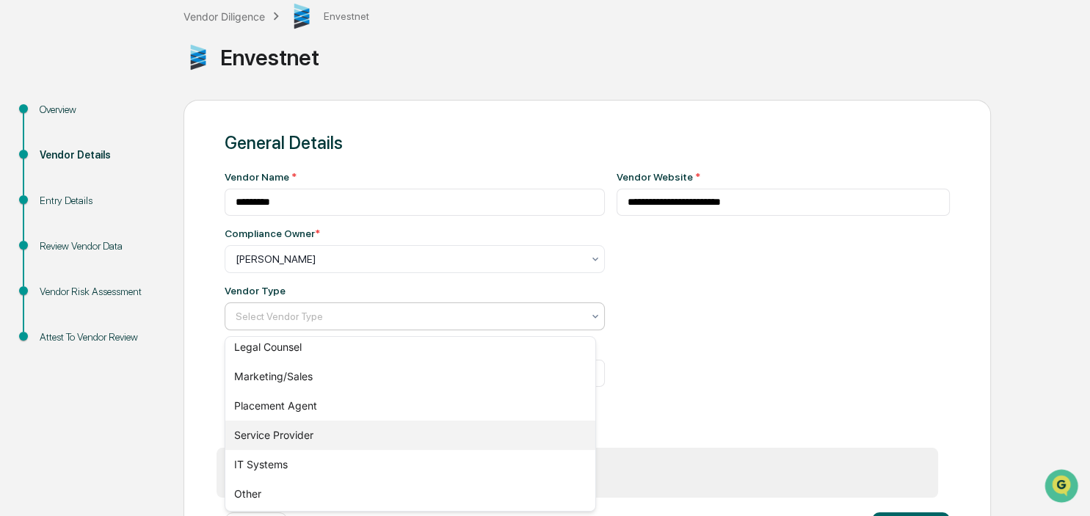
click at [398, 421] on div "Service Provider" at bounding box center [410, 435] width 371 height 29
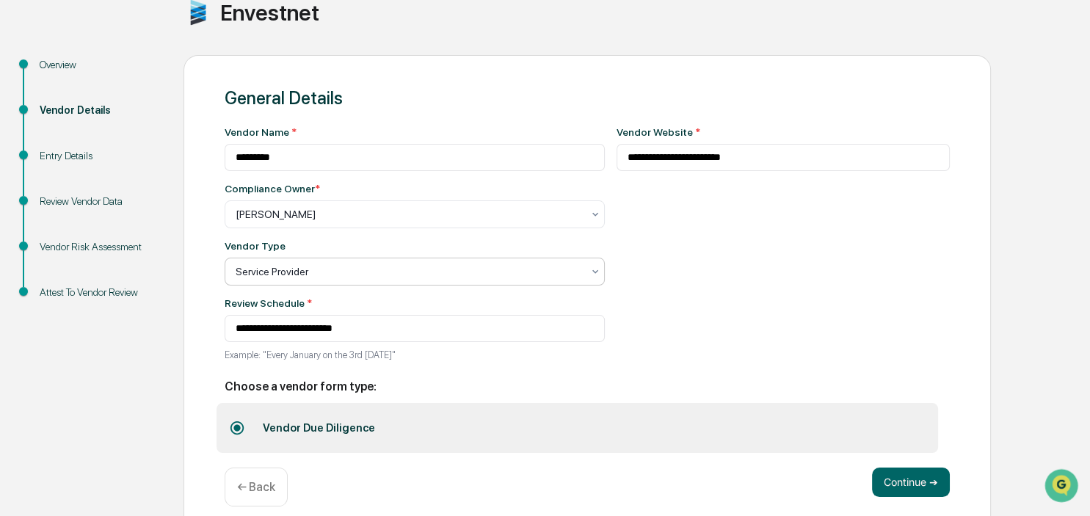
scroll to position [155, 0]
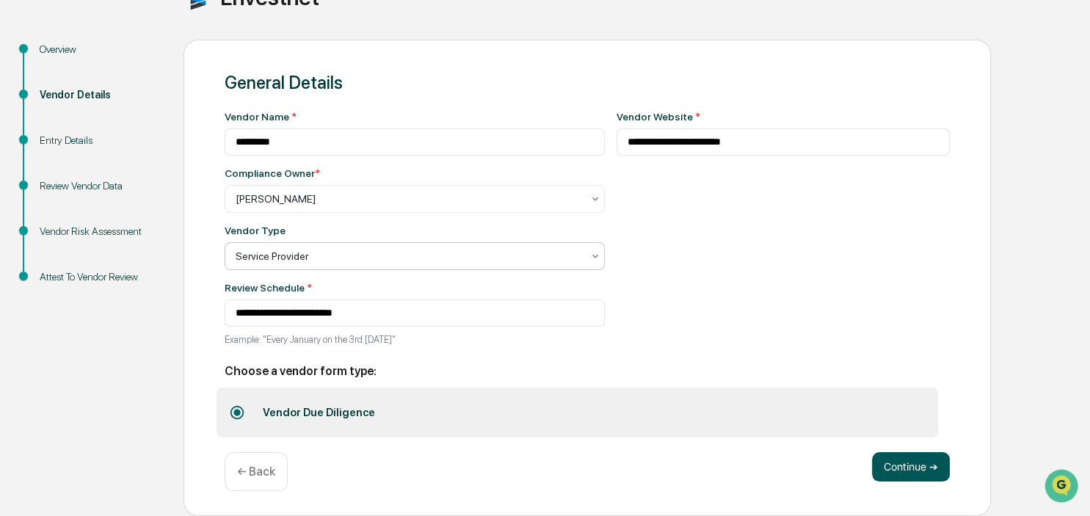
click at [897, 468] on button "Continue ➔" at bounding box center [911, 466] width 78 height 29
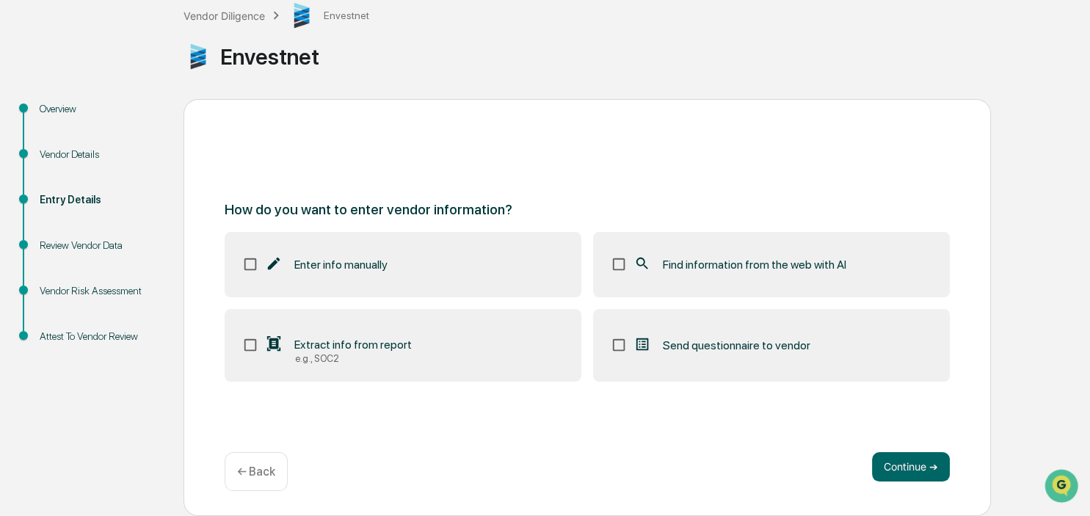
scroll to position [90, 0]
click at [211, 13] on div "Vendor Diligence" at bounding box center [223, 16] width 81 height 12
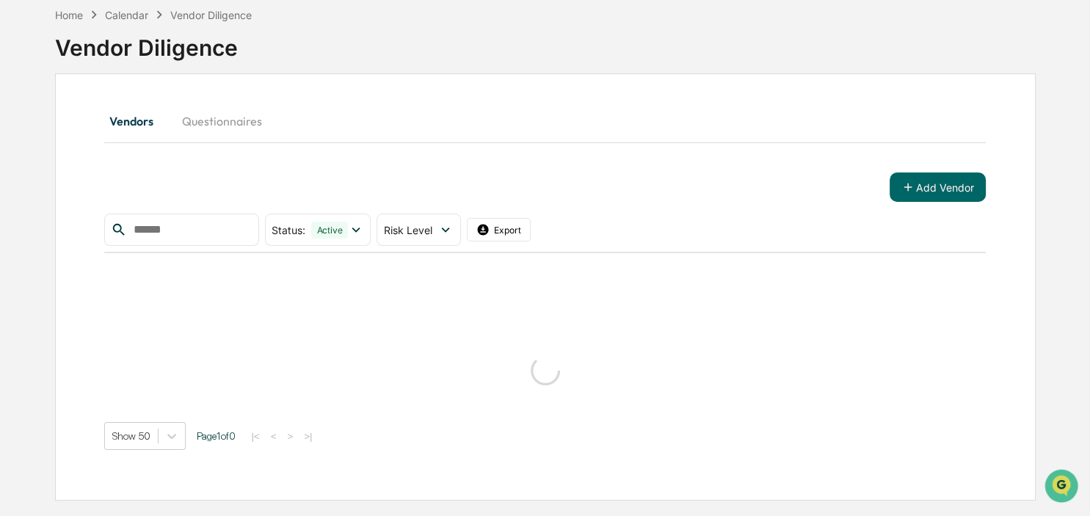
scroll to position [70, 0]
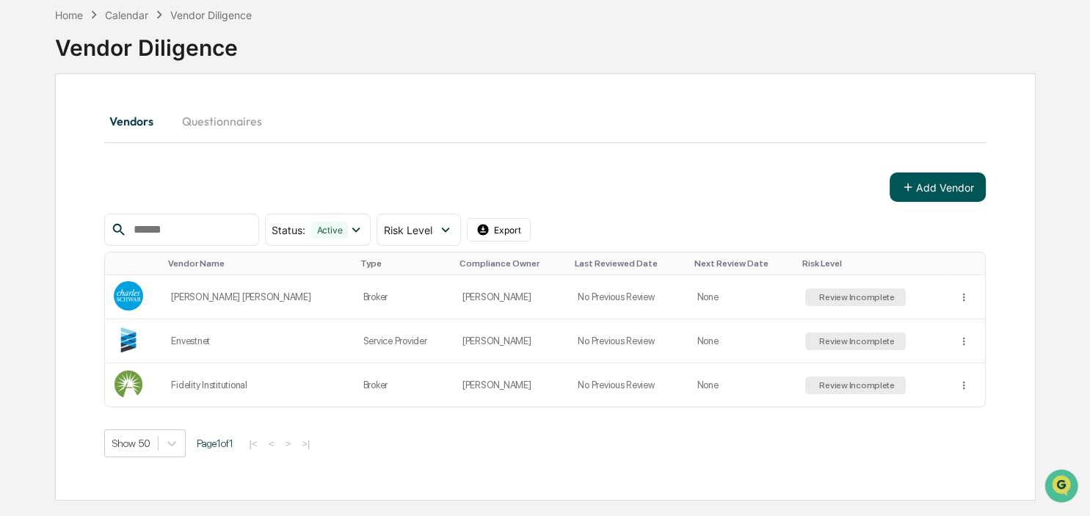
click at [954, 181] on button "Add Vendor" at bounding box center [937, 186] width 96 height 29
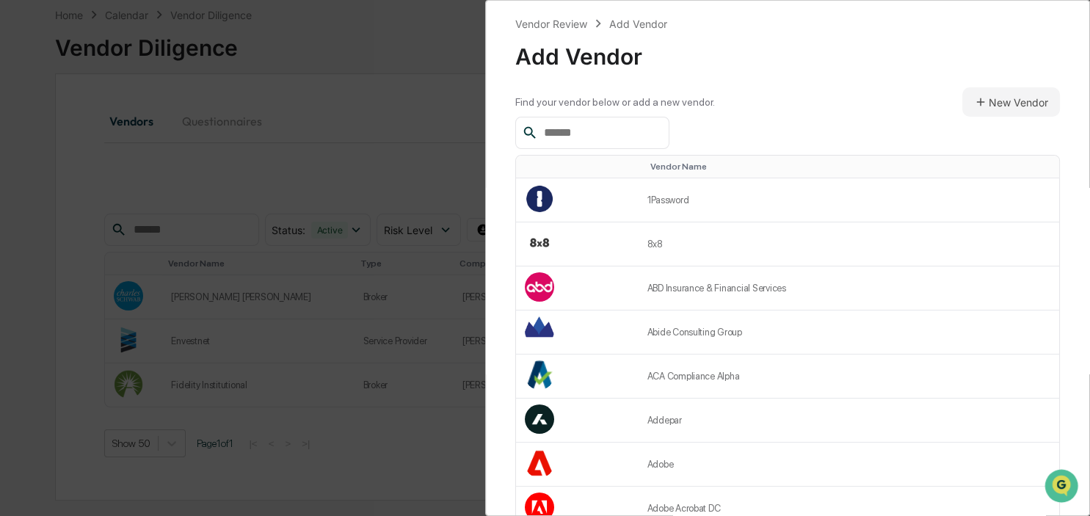
click at [583, 132] on input "text" at bounding box center [600, 132] width 125 height 19
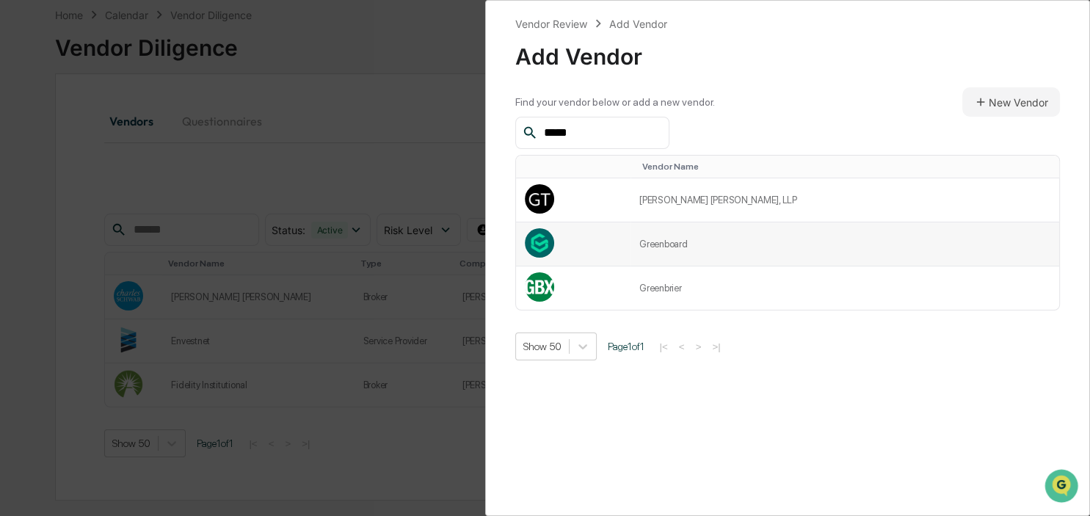
type input "*****"
click at [716, 249] on td "Greenboard" at bounding box center [844, 244] width 429 height 44
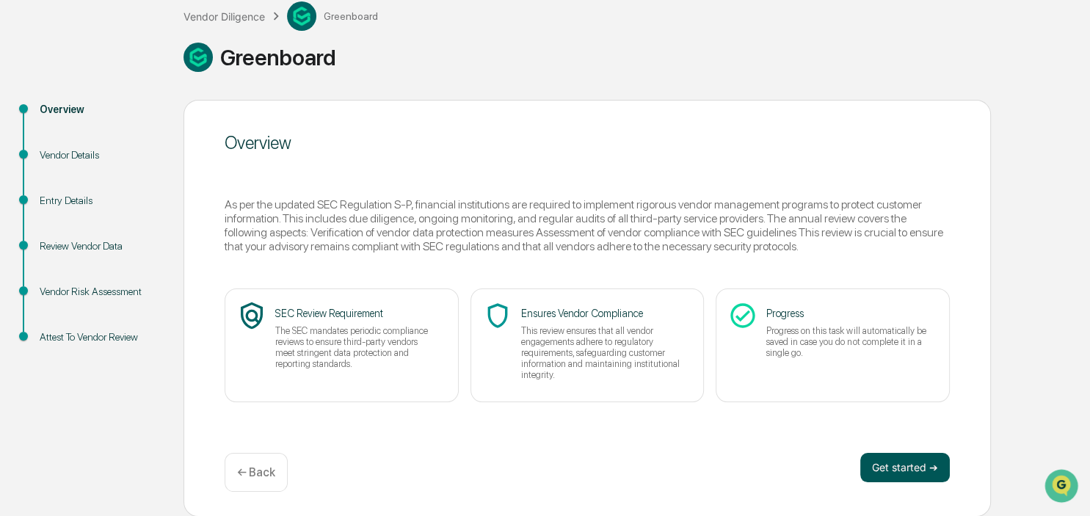
click at [908, 470] on button "Get started ➔" at bounding box center [905, 467] width 90 height 29
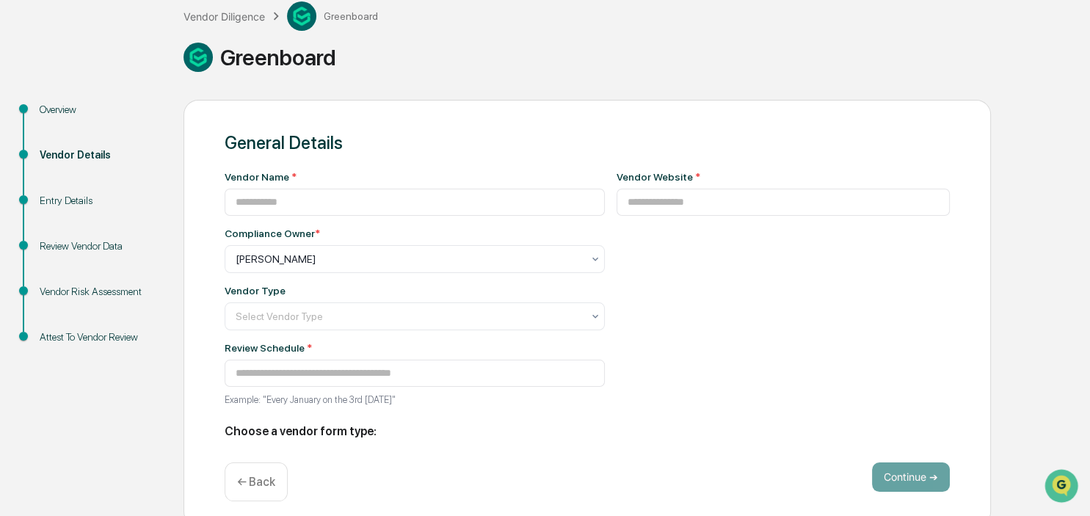
type input "**********"
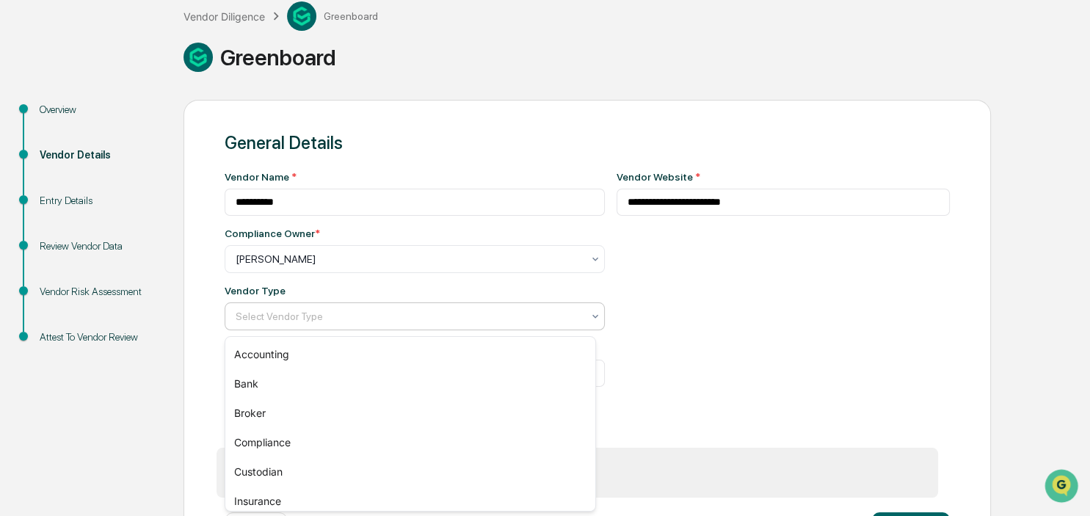
click at [418, 324] on div at bounding box center [409, 316] width 346 height 15
click at [313, 439] on div "Compliance" at bounding box center [410, 442] width 371 height 29
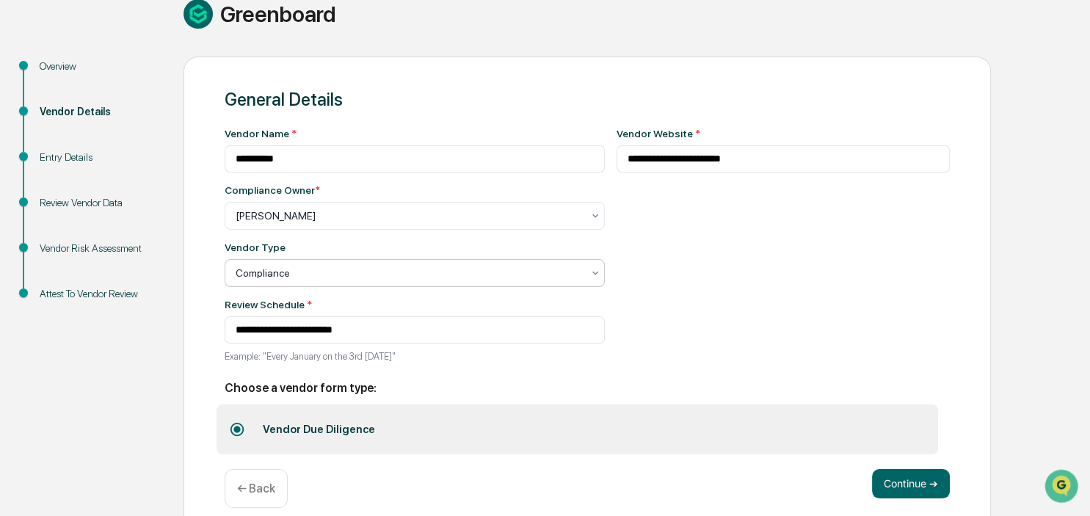
scroll to position [155, 0]
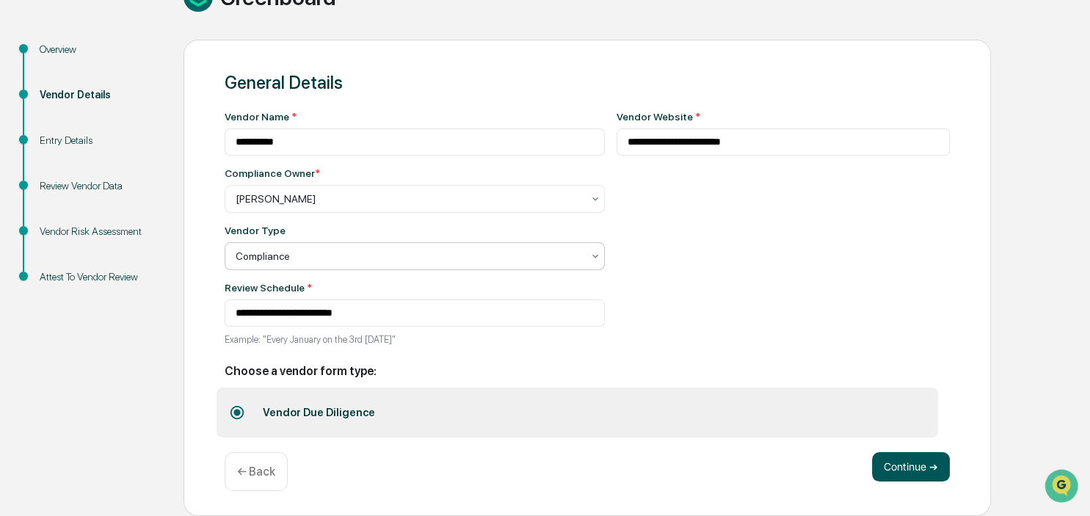
click at [907, 465] on button "Continue ➔" at bounding box center [911, 466] width 78 height 29
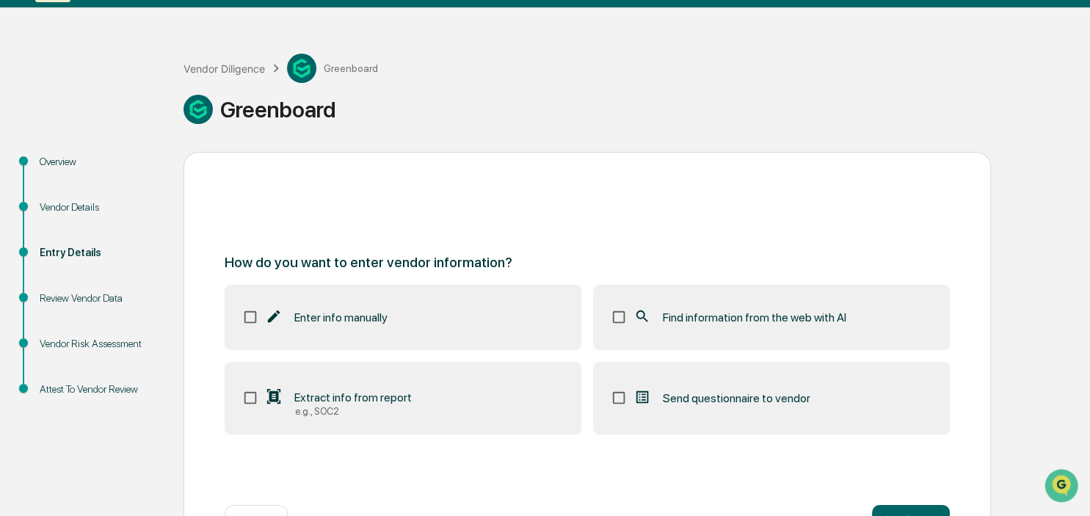
scroll to position [12, 0]
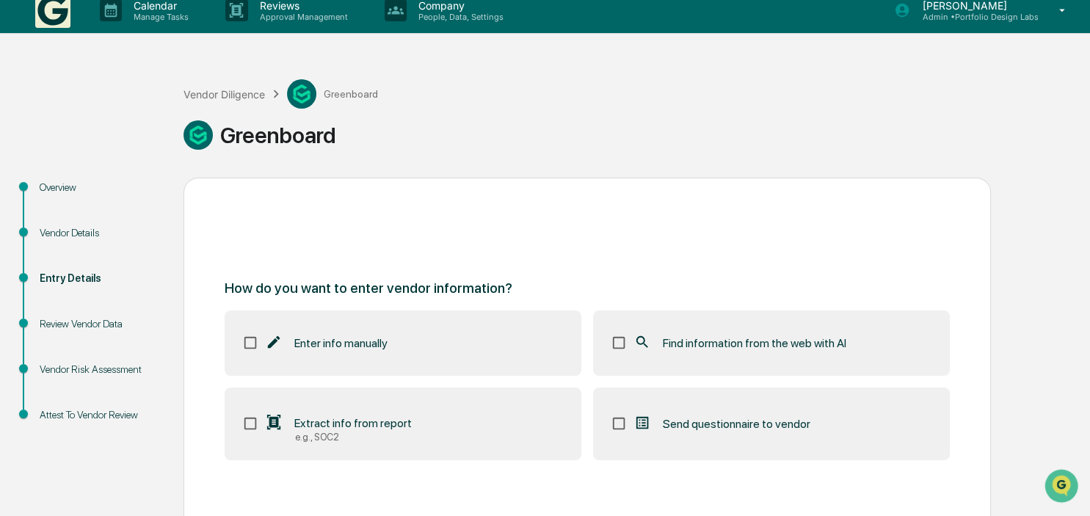
click at [981, 15] on p "Admin • Portfolio Design Labs" at bounding box center [974, 17] width 128 height 10
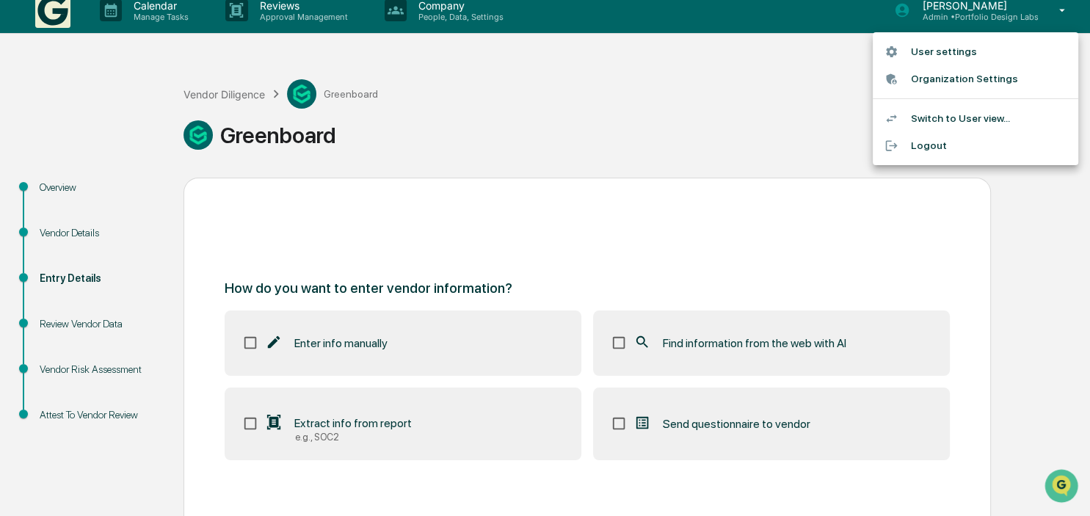
click at [914, 144] on li "Logout" at bounding box center [975, 145] width 205 height 27
